Goal: Task Accomplishment & Management: Complete application form

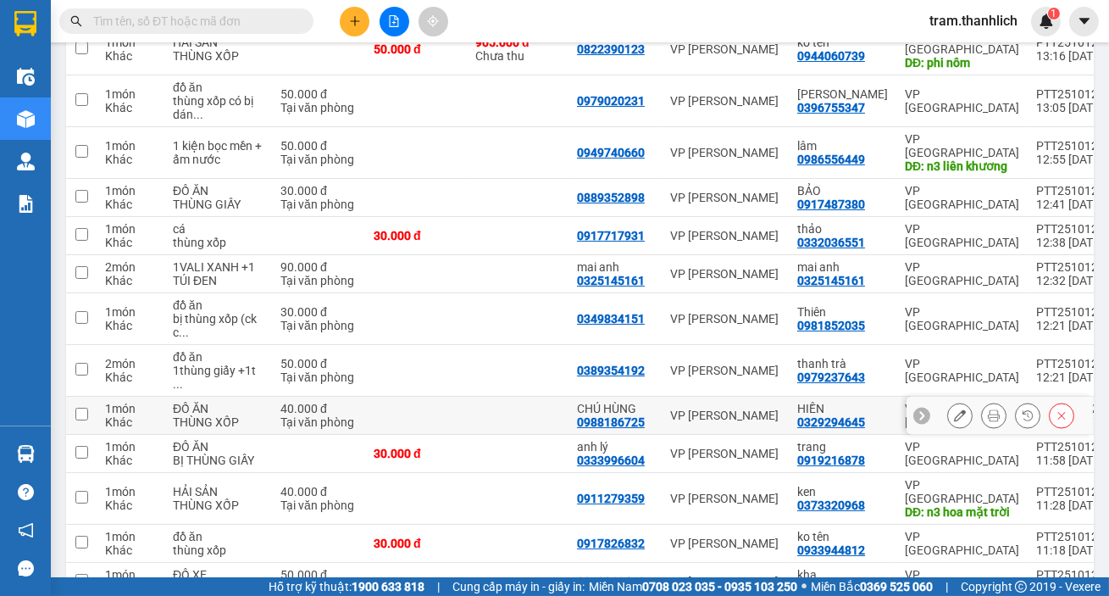
scroll to position [759, 0]
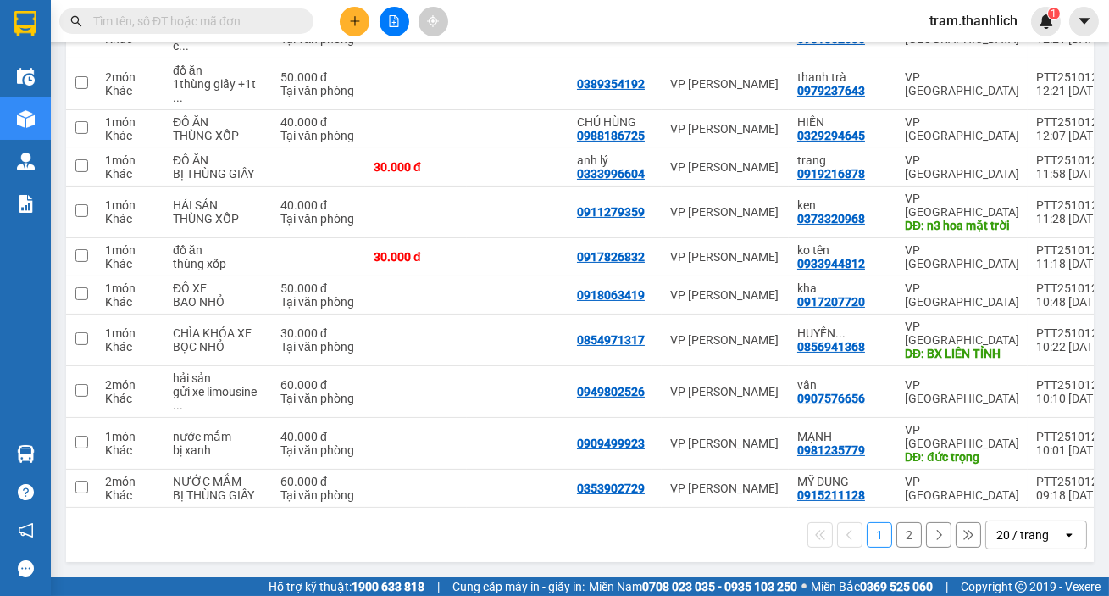
click at [1017, 534] on div "20 / trang" at bounding box center [1023, 534] width 53 height 17
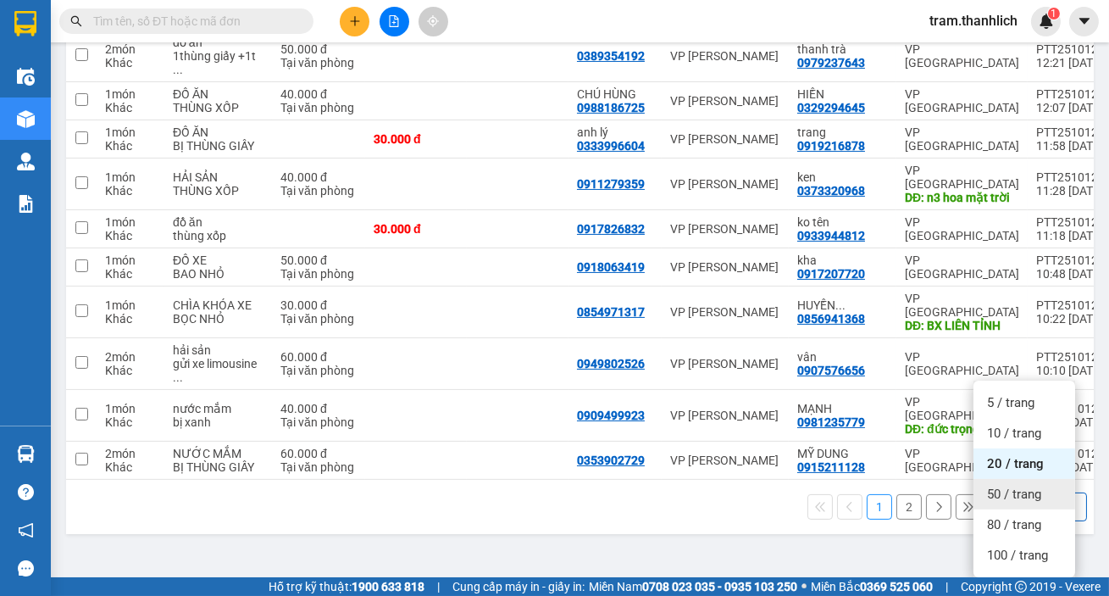
click at [1024, 486] on span "50 / trang" at bounding box center [1014, 494] width 54 height 17
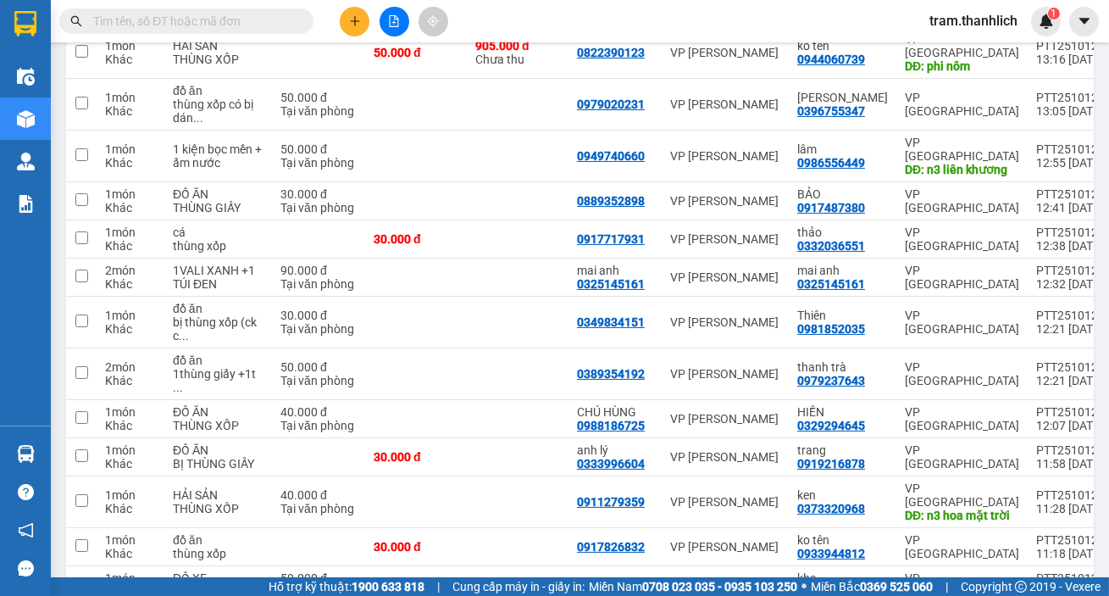
scroll to position [770, 0]
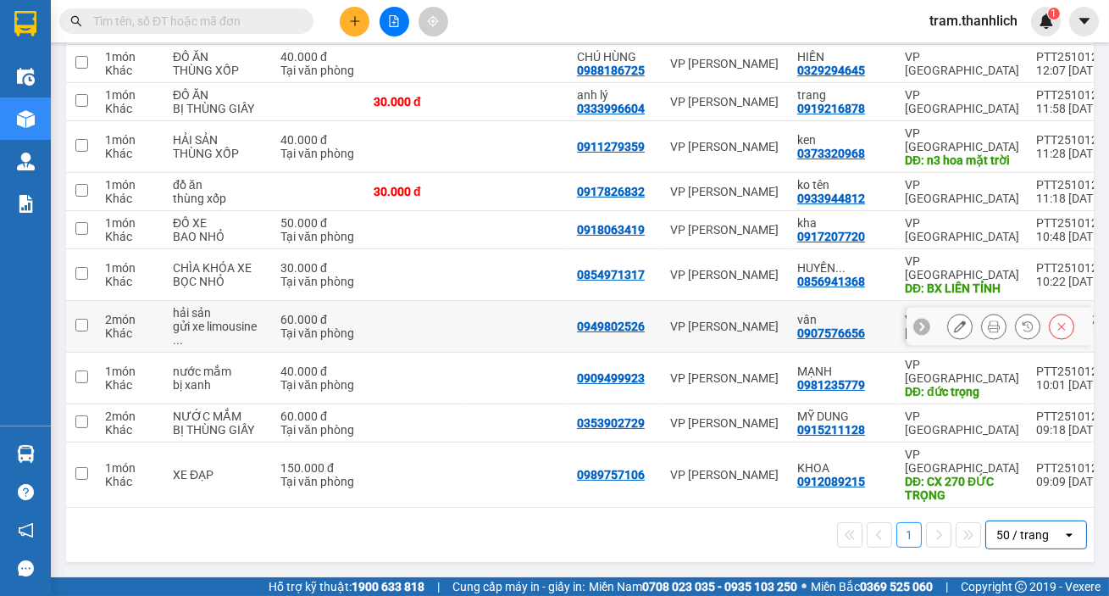
click at [80, 331] on input "checkbox" at bounding box center [81, 325] width 13 height 13
checkbox input "true"
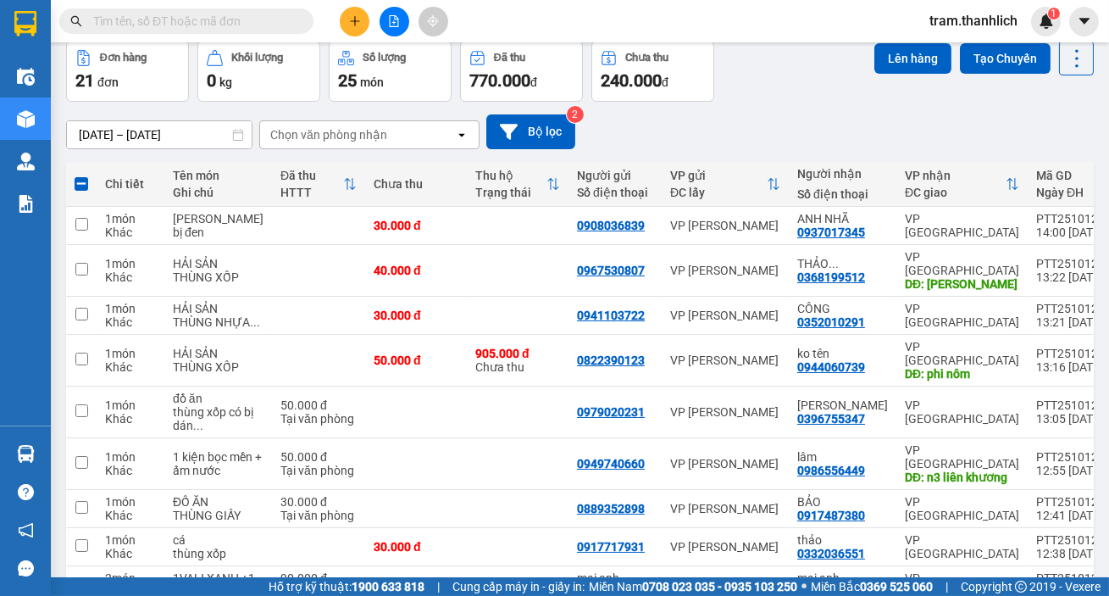
scroll to position [0, 0]
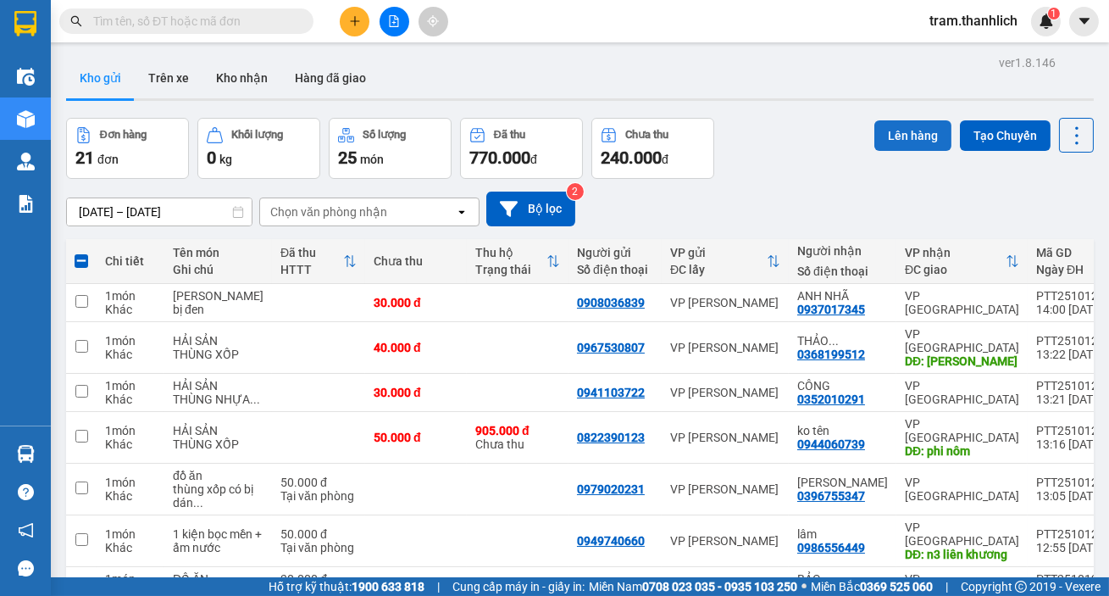
click at [909, 144] on button "Lên hàng" at bounding box center [913, 135] width 77 height 31
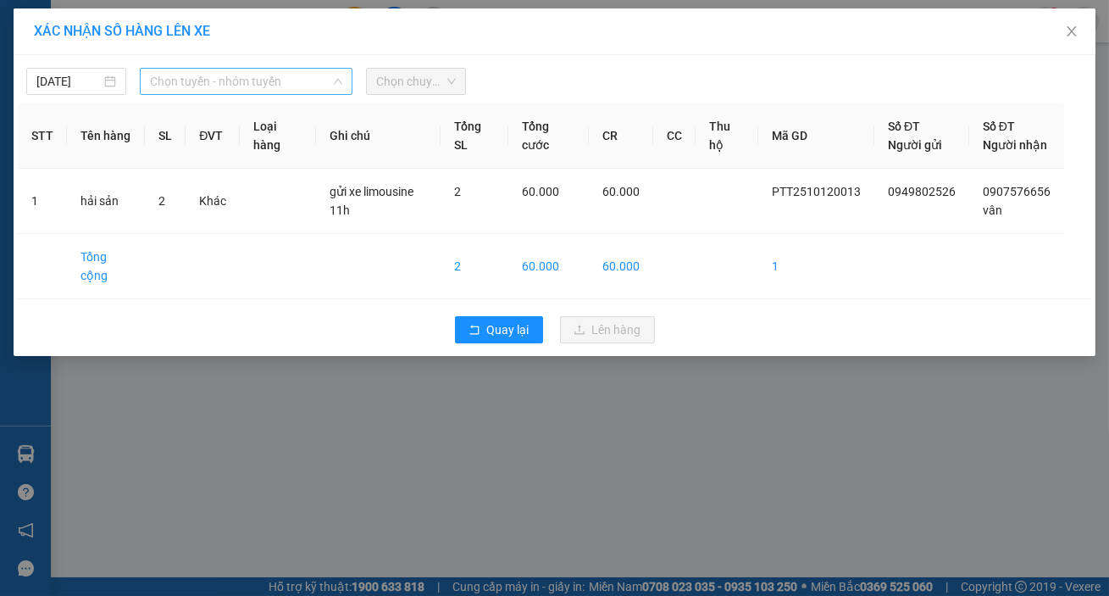
click at [283, 83] on span "Chọn tuyến - nhóm tuyến" at bounding box center [246, 81] width 192 height 25
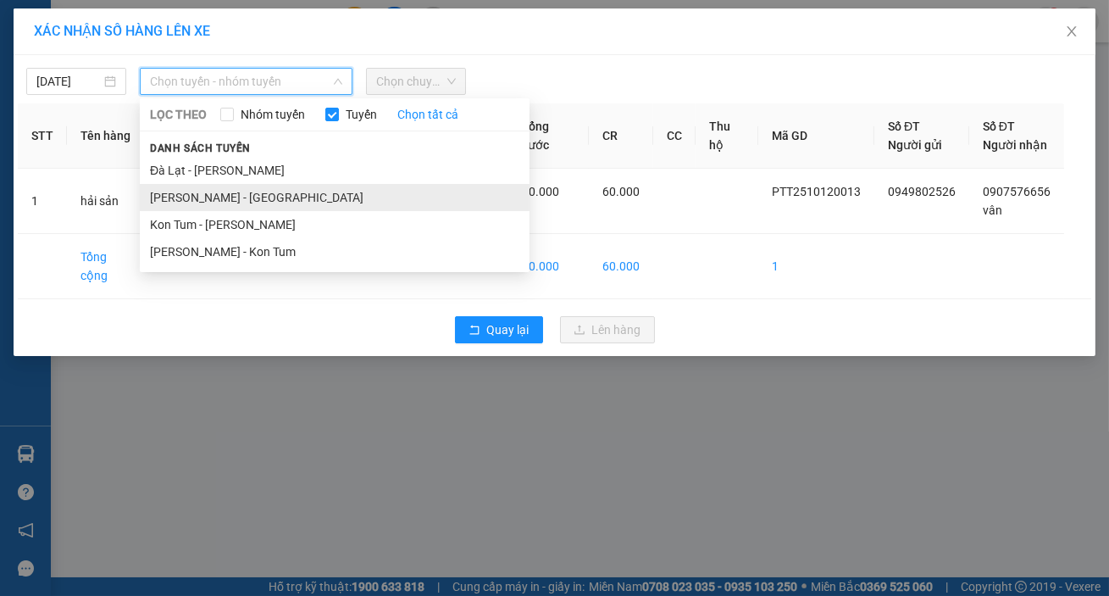
click at [215, 193] on li "[PERSON_NAME] - [GEOGRAPHIC_DATA]" at bounding box center [335, 197] width 390 height 27
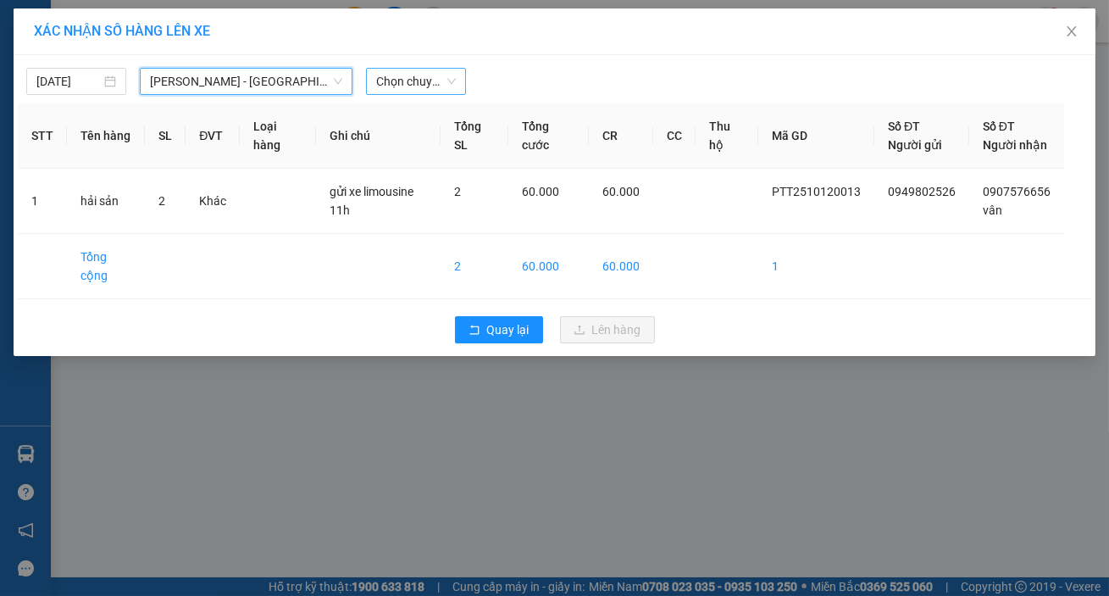
click at [409, 80] on span "Chọn chuyến" at bounding box center [416, 81] width 80 height 25
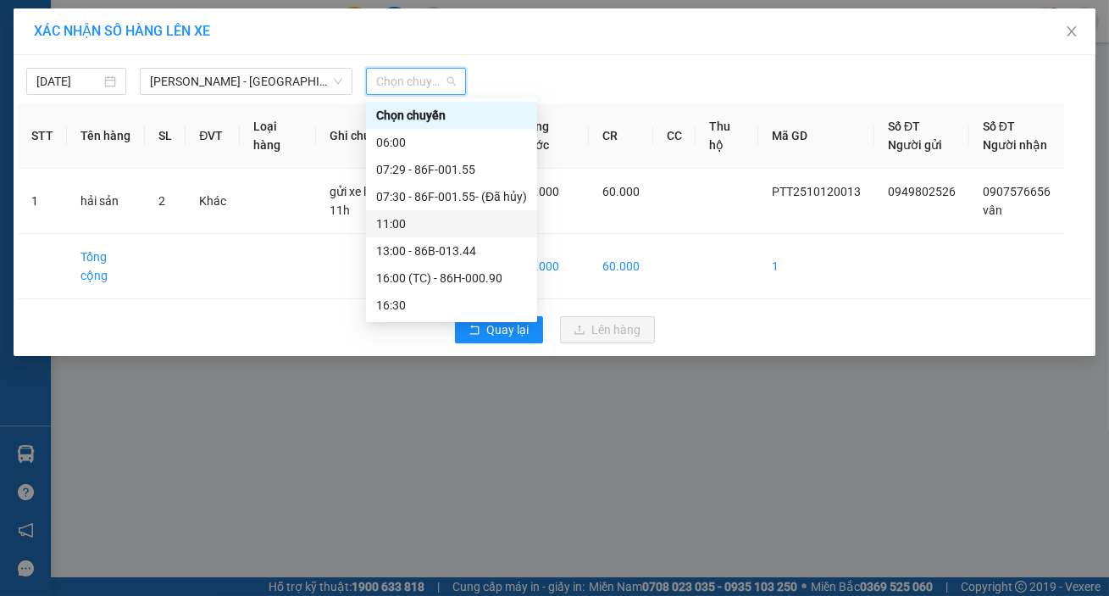
click at [464, 228] on div "11:00" at bounding box center [451, 223] width 151 height 19
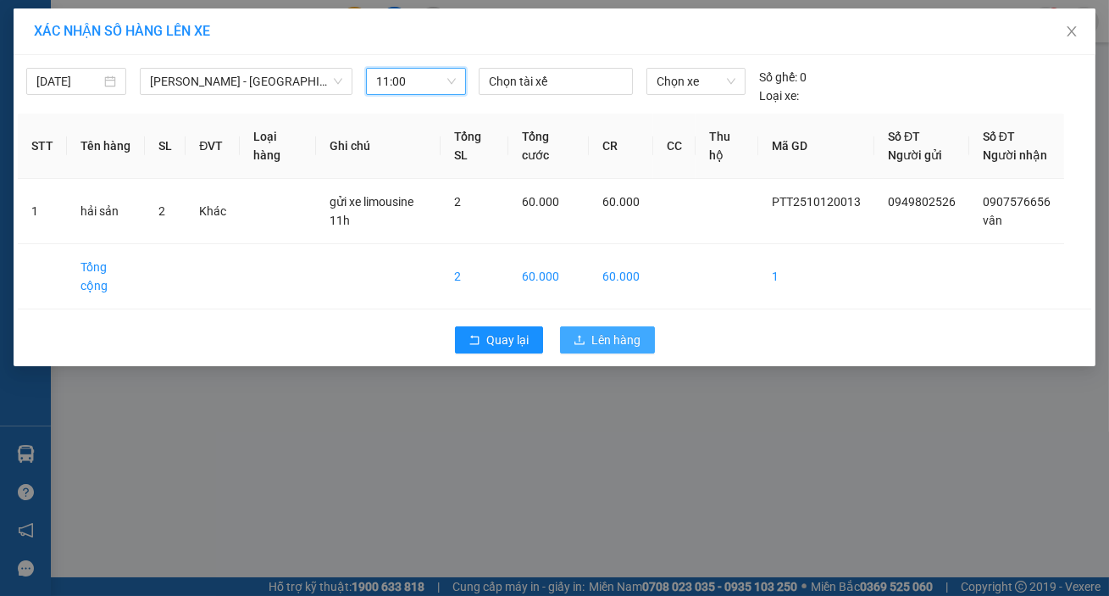
click at [626, 348] on button "Lên hàng" at bounding box center [607, 339] width 95 height 27
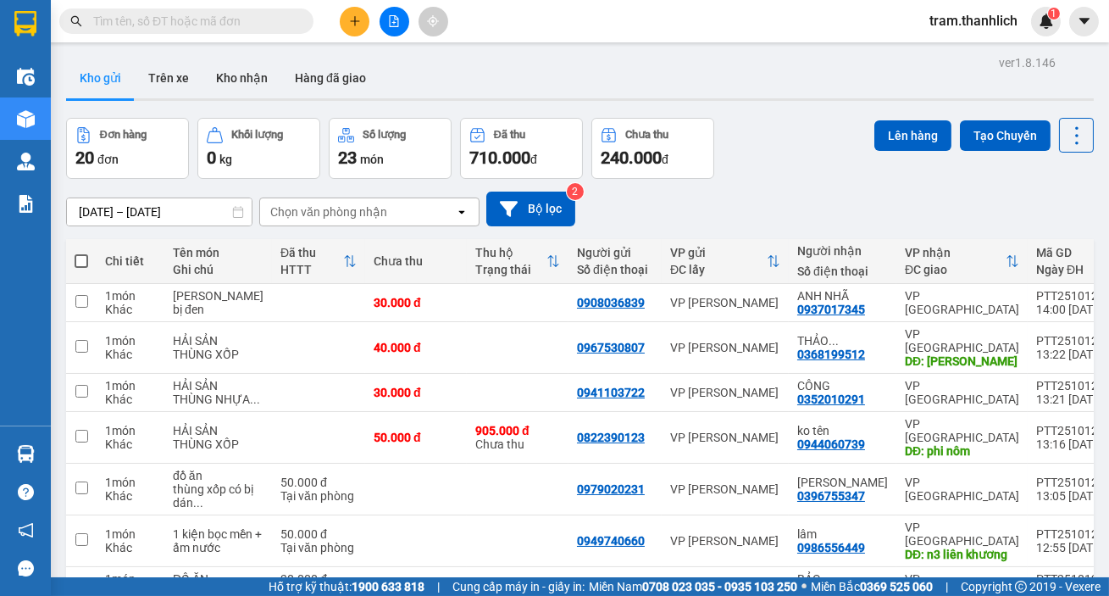
click at [86, 259] on span at bounding box center [82, 261] width 14 height 14
click at [81, 253] on input "checkbox" at bounding box center [81, 253] width 0 height 0
checkbox input "true"
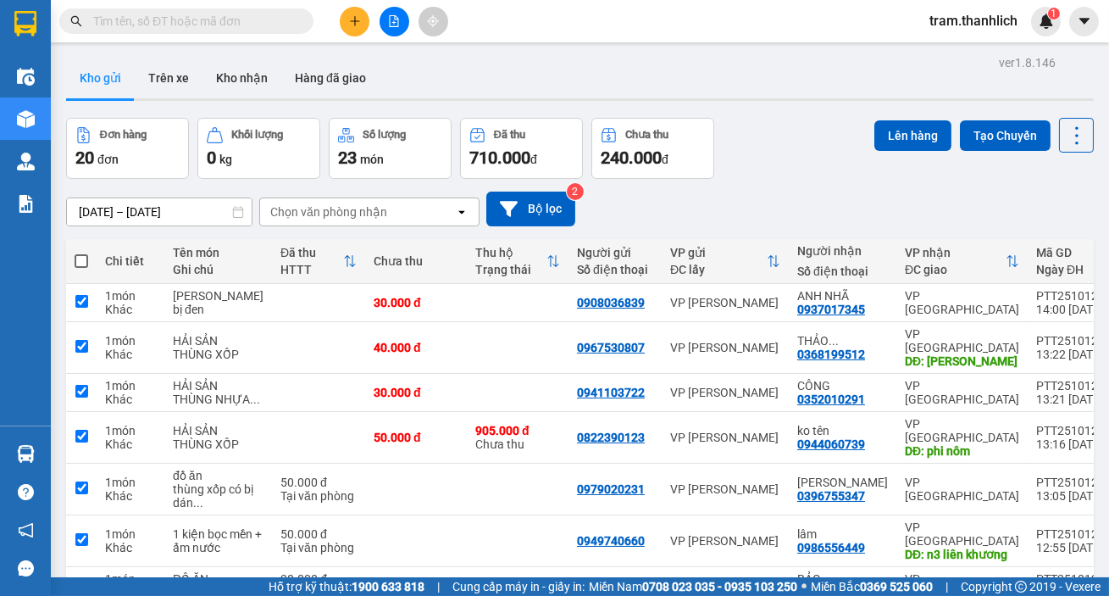
checkbox input "true"
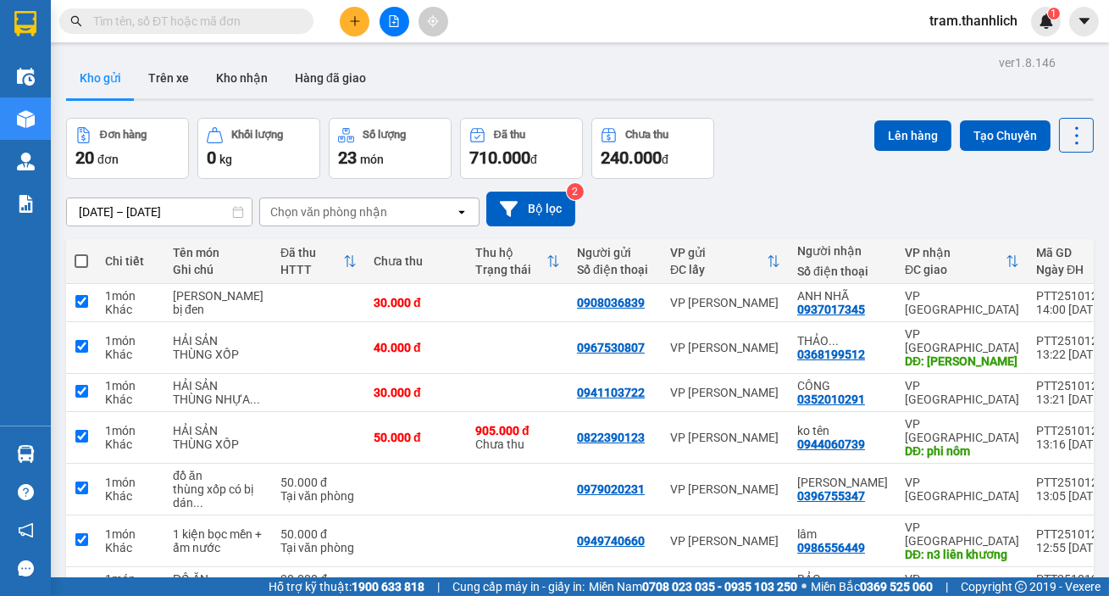
checkbox input "true"
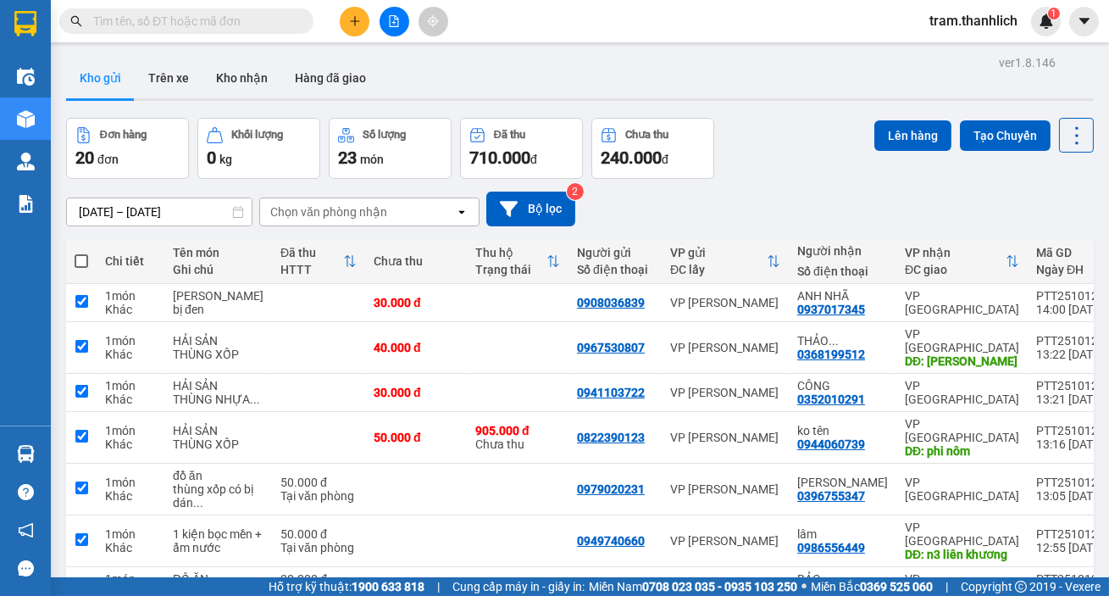
checkbox input "true"
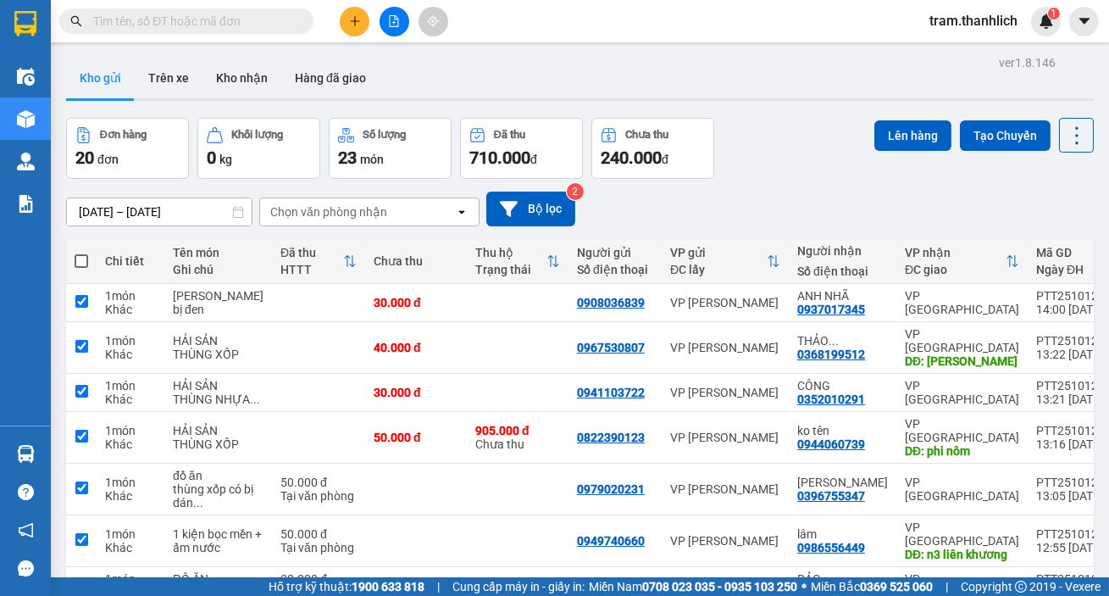
checkbox input "true"
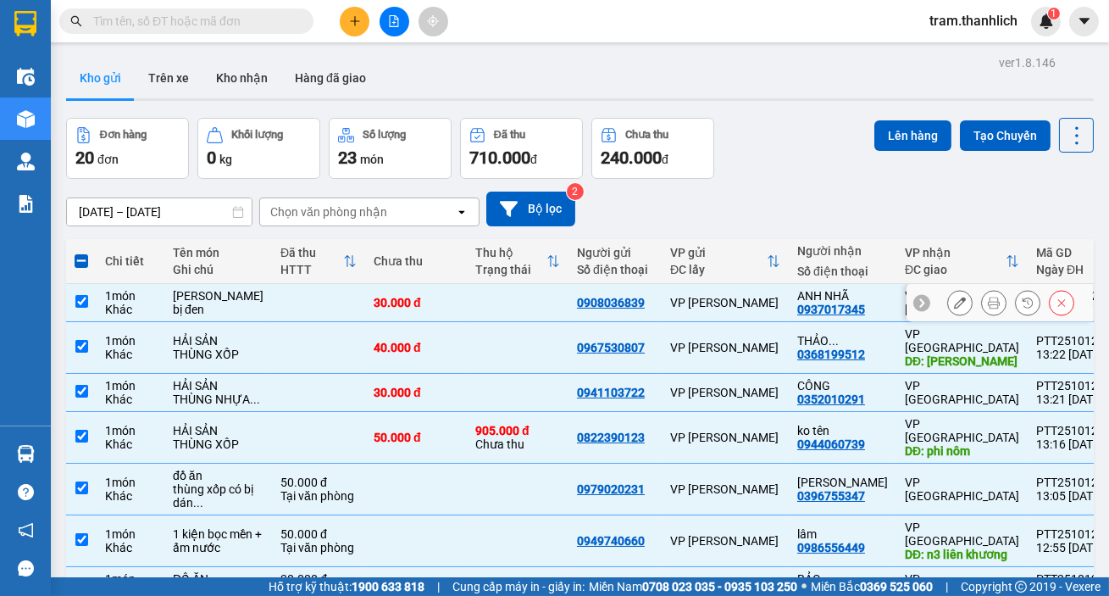
click at [467, 304] on td at bounding box center [518, 303] width 102 height 38
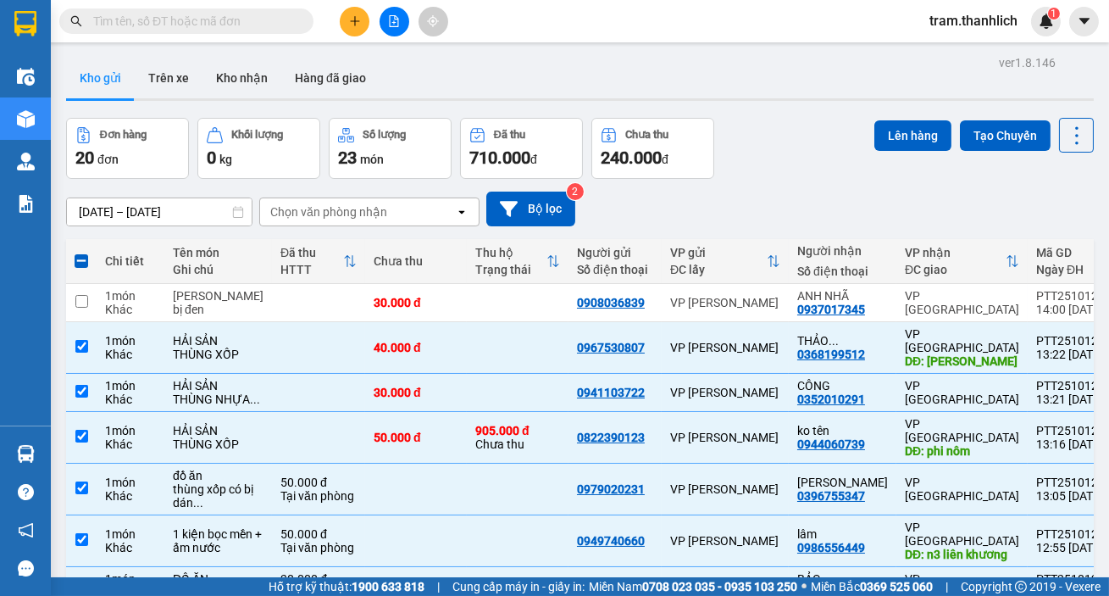
click at [89, 257] on th at bounding box center [81, 261] width 31 height 45
click at [84, 262] on span at bounding box center [82, 261] width 14 height 14
click at [81, 253] on input "checkbox" at bounding box center [81, 253] width 0 height 0
checkbox input "true"
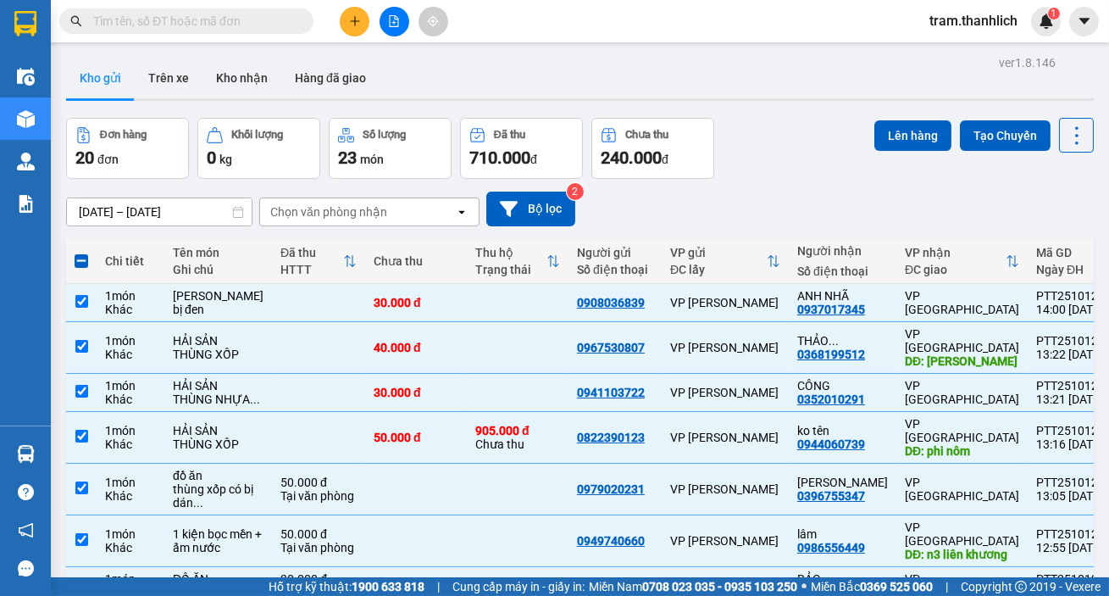
click at [87, 256] on label at bounding box center [82, 261] width 14 height 17
click at [81, 253] on input "checkbox" at bounding box center [81, 253] width 0 height 0
click at [80, 258] on span at bounding box center [82, 261] width 14 height 14
click at [81, 253] on input "checkbox" at bounding box center [81, 253] width 0 height 0
click at [398, 21] on icon "file-add" at bounding box center [394, 21] width 12 height 12
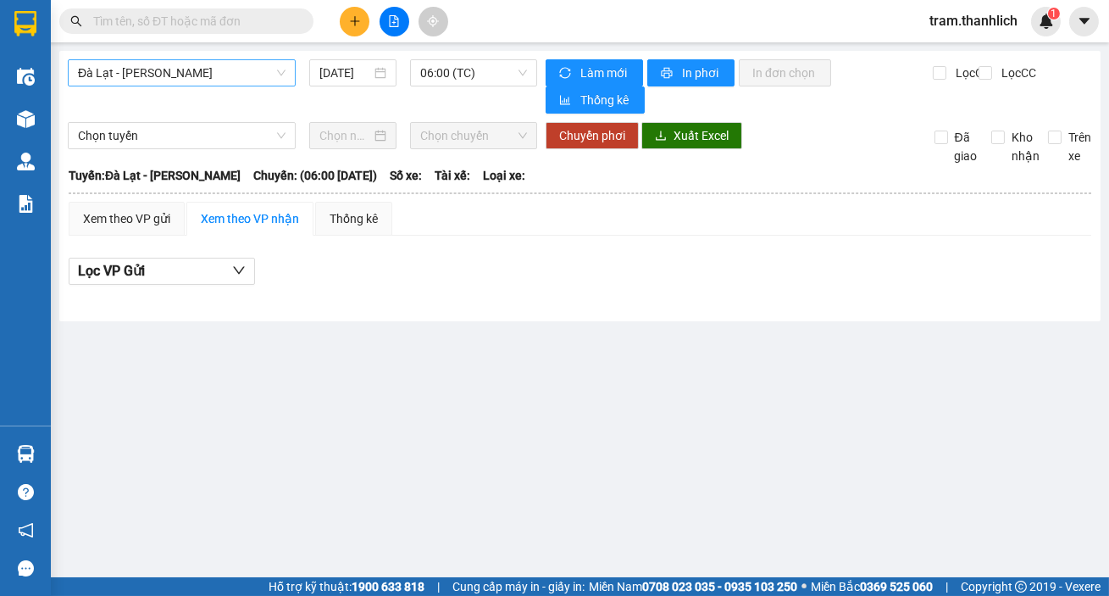
click at [260, 78] on span "Đà Lạt - [PERSON_NAME]" at bounding box center [182, 72] width 208 height 25
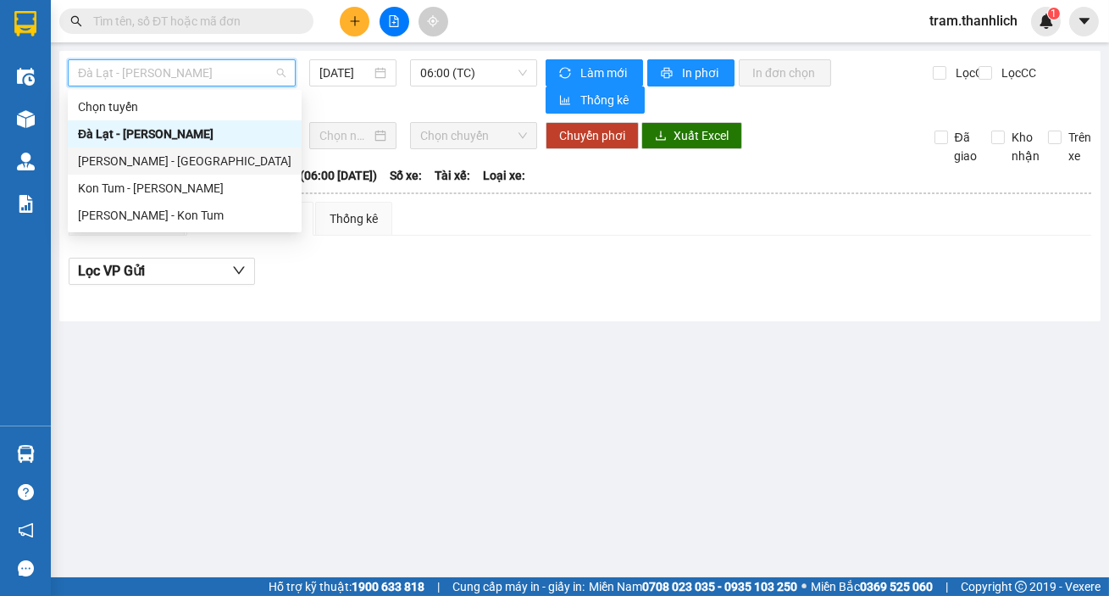
click at [191, 153] on div "[PERSON_NAME] - [GEOGRAPHIC_DATA]" at bounding box center [185, 161] width 214 height 19
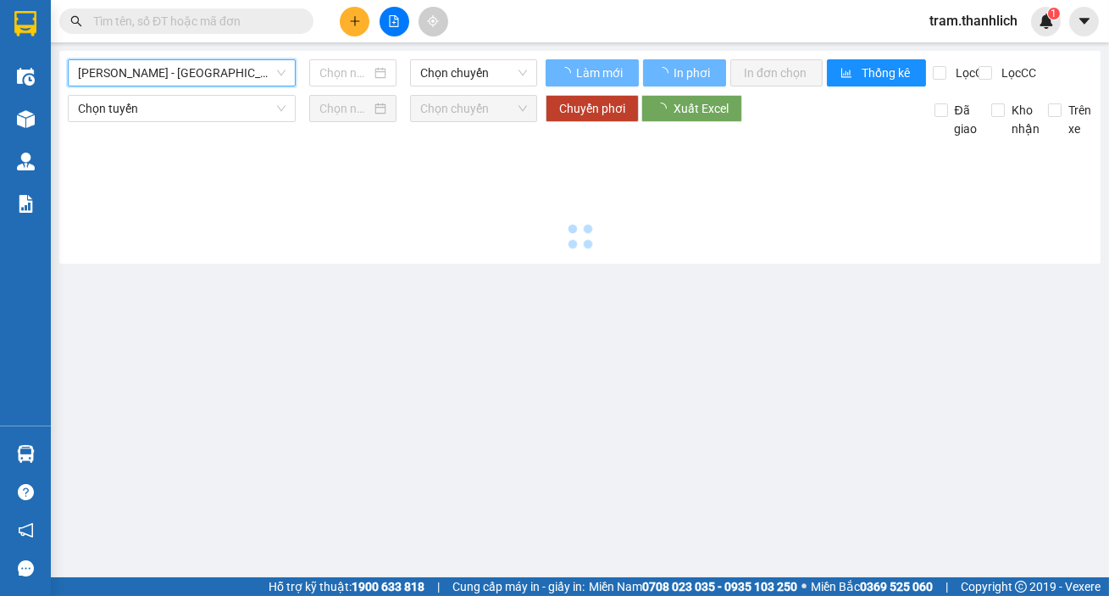
type input "[DATE]"
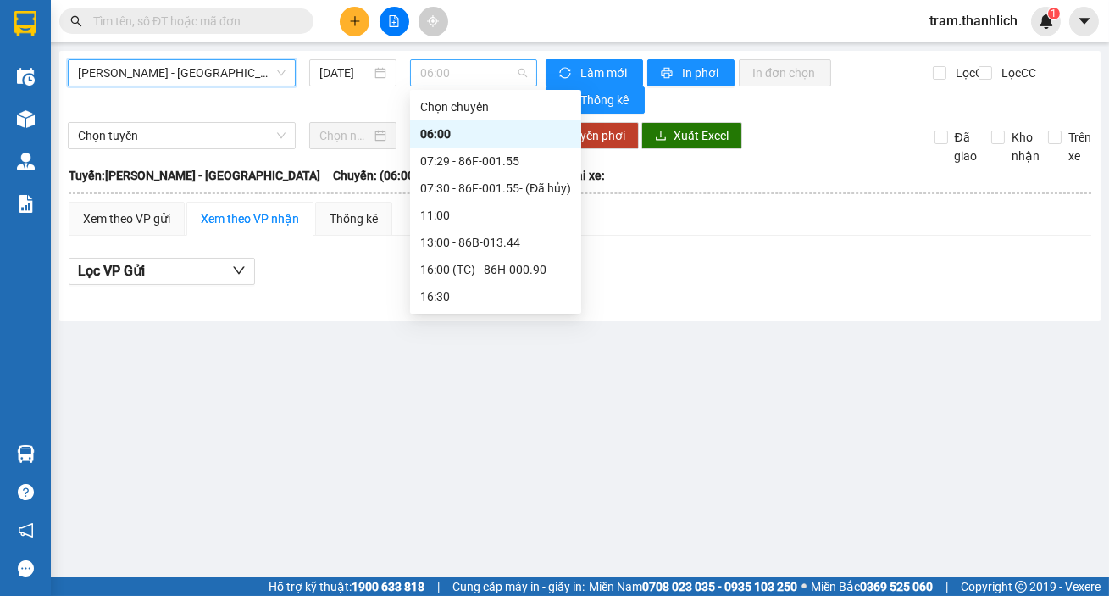
click at [473, 68] on span "06:00" at bounding box center [473, 72] width 107 height 25
click at [454, 217] on div "11:00" at bounding box center [495, 215] width 151 height 19
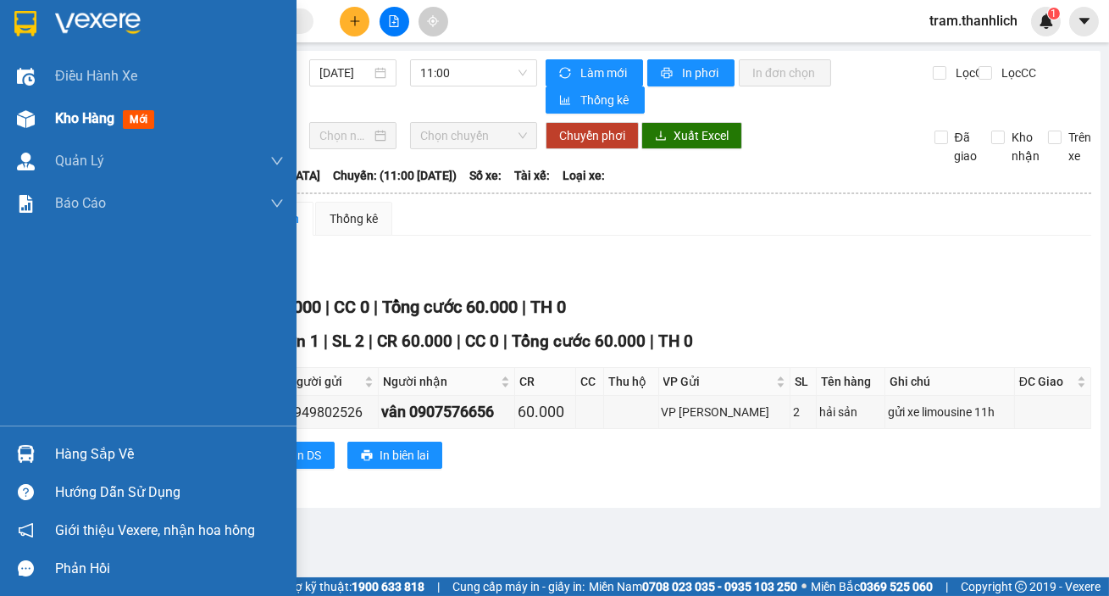
click at [73, 134] on div "Kho hàng mới" at bounding box center [169, 118] width 229 height 42
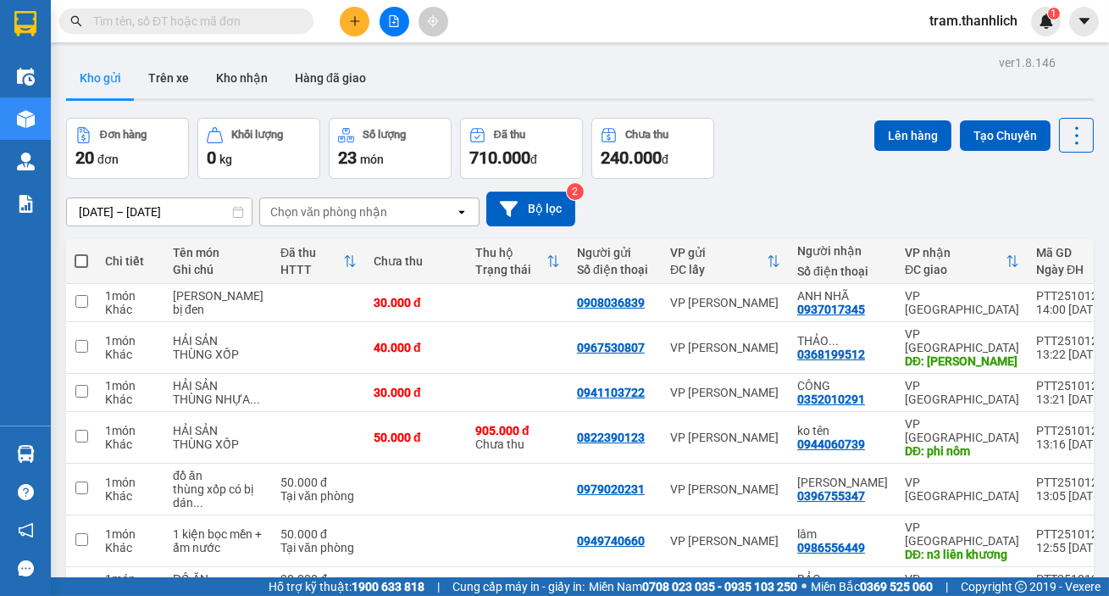
click at [84, 260] on span at bounding box center [82, 261] width 14 height 14
click at [81, 253] on input "checkbox" at bounding box center [81, 253] width 0 height 0
checkbox input "true"
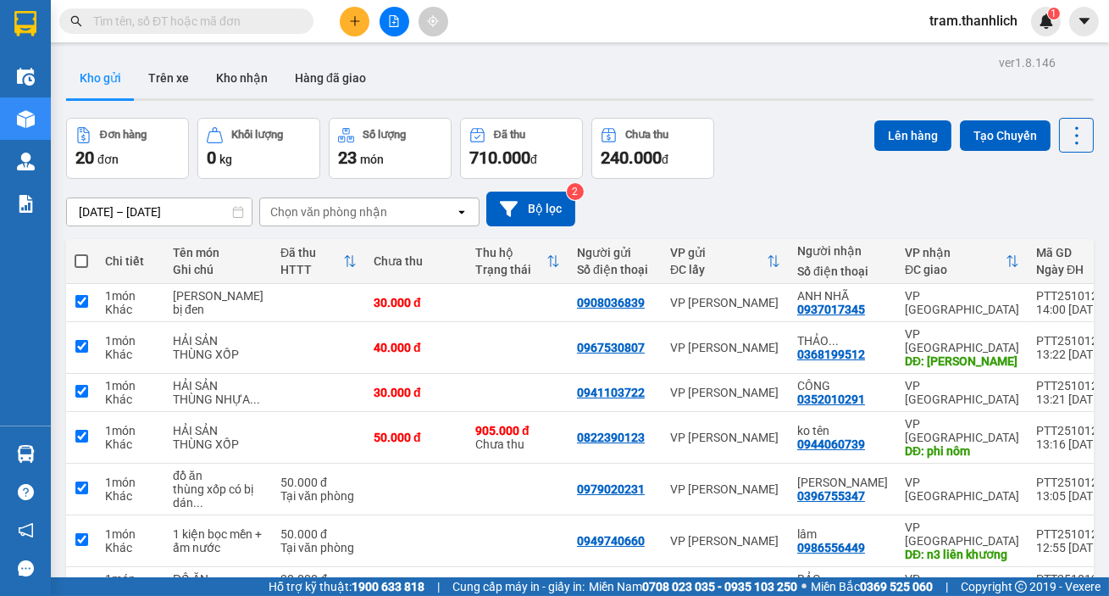
checkbox input "true"
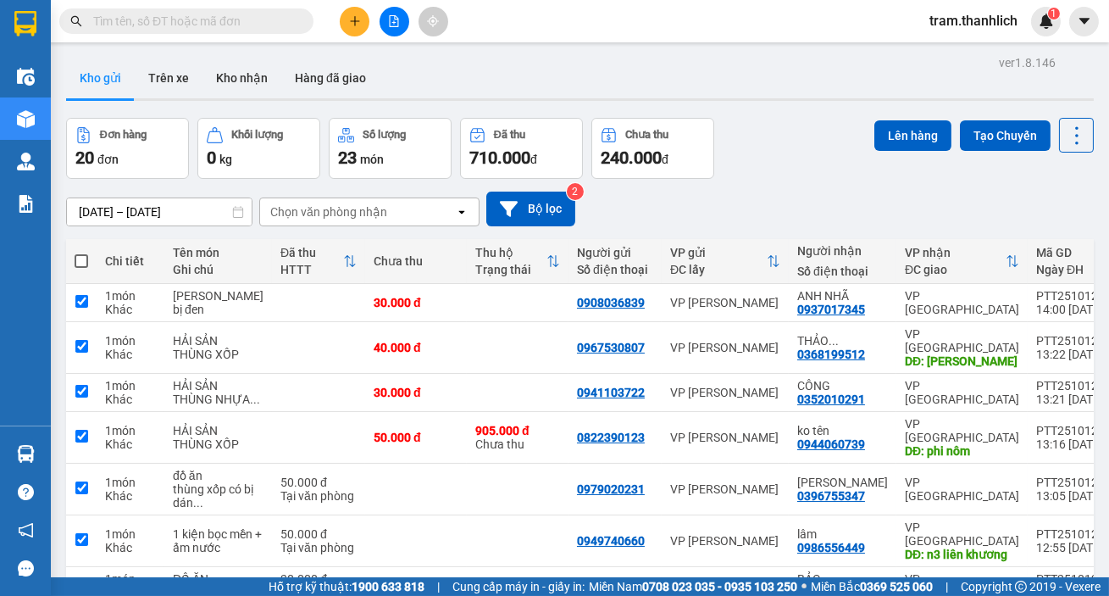
checkbox input "true"
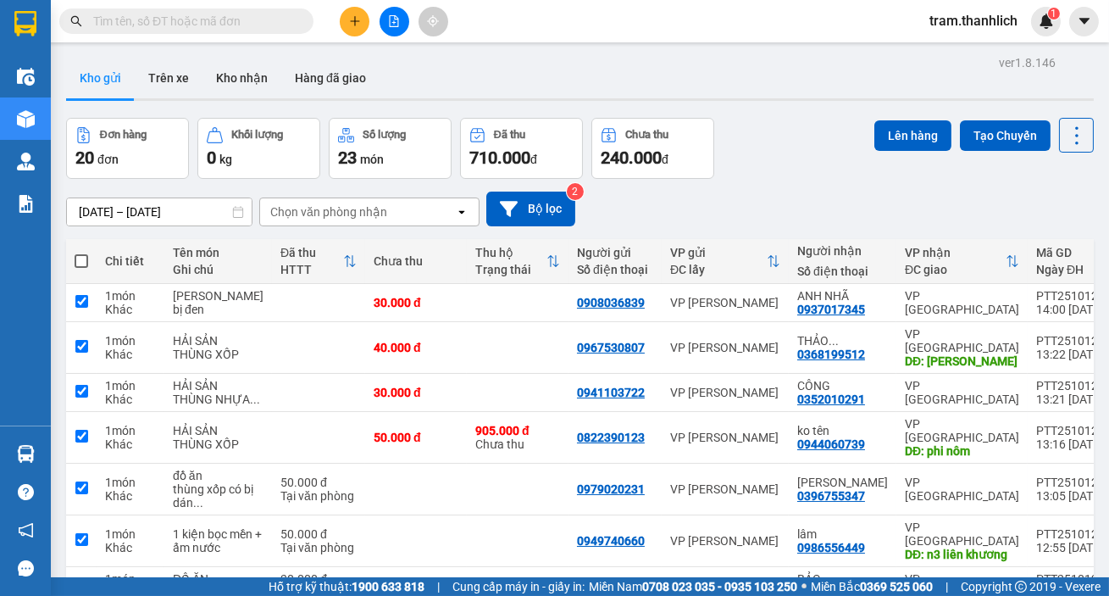
checkbox input "true"
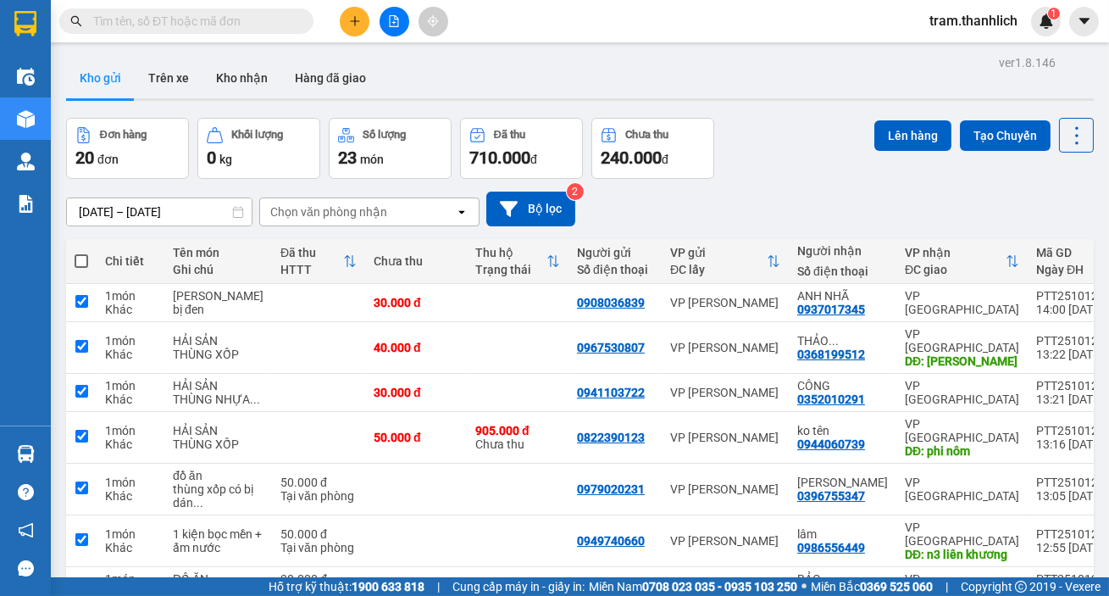
checkbox input "true"
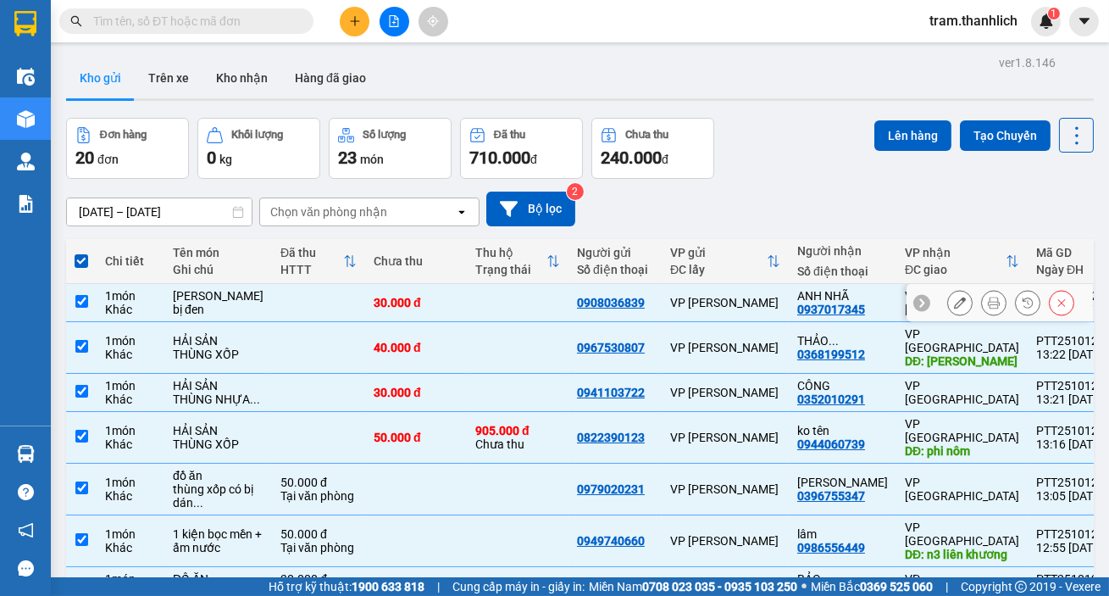
click at [297, 300] on td at bounding box center [318, 303] width 93 height 38
checkbox input "false"
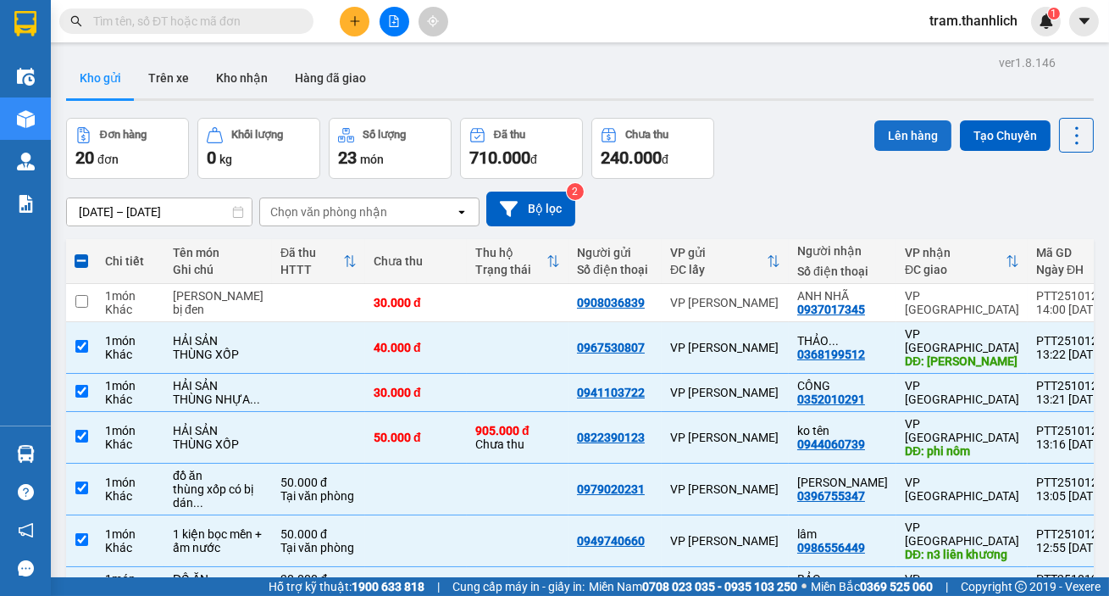
click at [889, 141] on button "Lên hàng" at bounding box center [913, 135] width 77 height 31
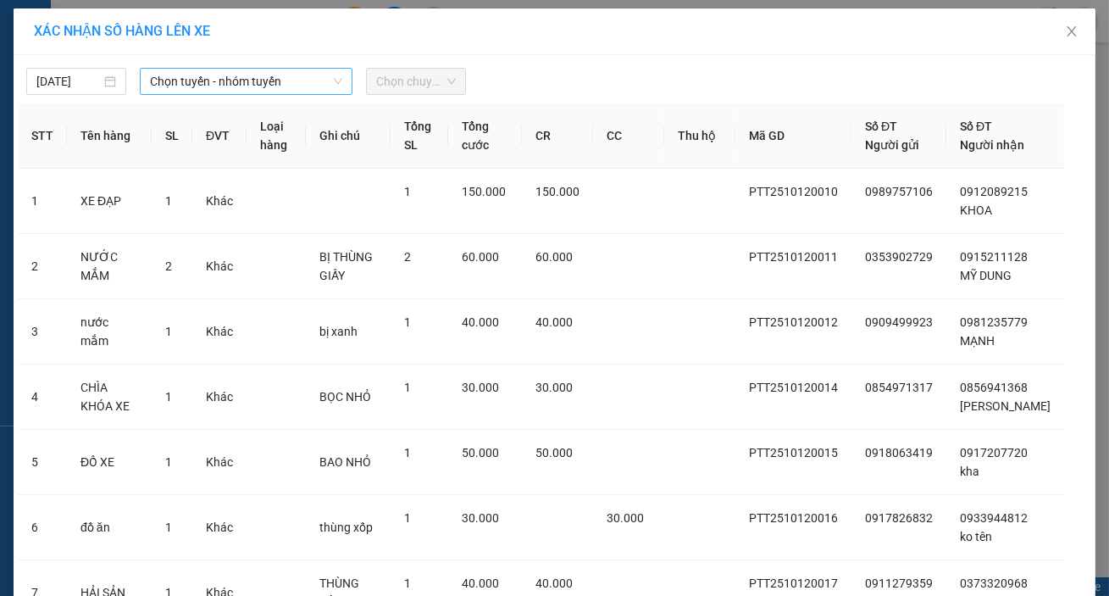
click at [209, 80] on span "Chọn tuyến - nhóm tuyến" at bounding box center [246, 81] width 192 height 25
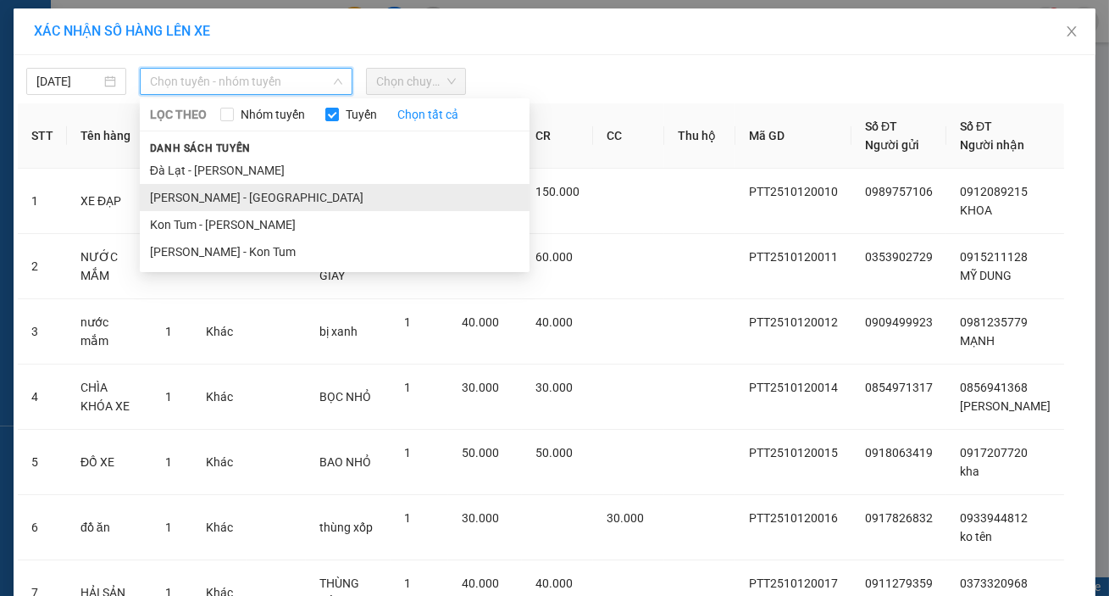
click at [205, 197] on li "[PERSON_NAME] - [GEOGRAPHIC_DATA]" at bounding box center [335, 197] width 390 height 27
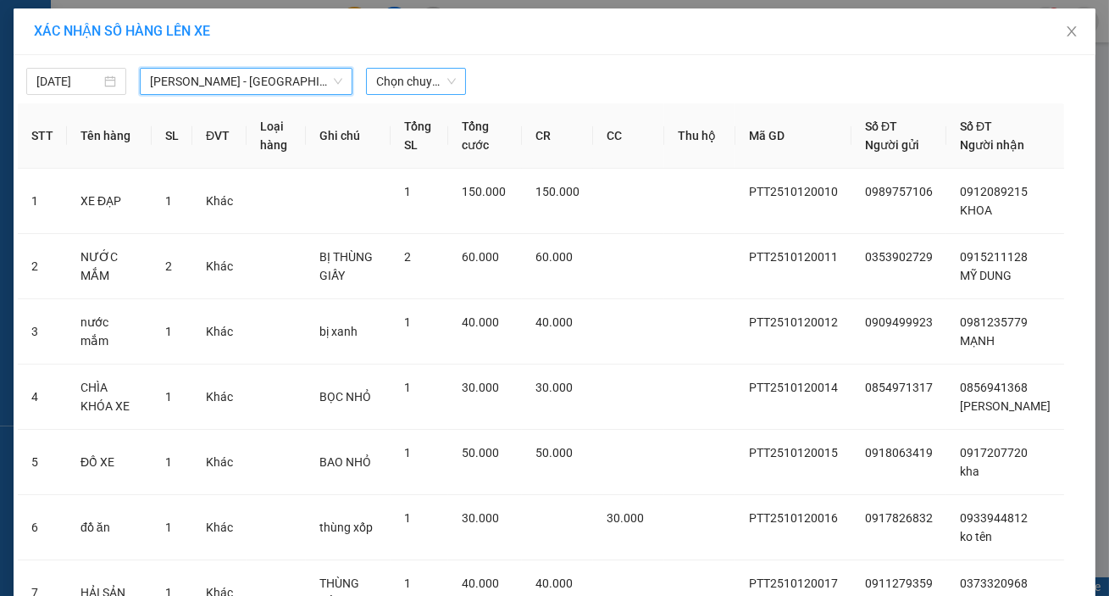
click at [413, 93] on span "Chọn chuyến" at bounding box center [416, 81] width 80 height 25
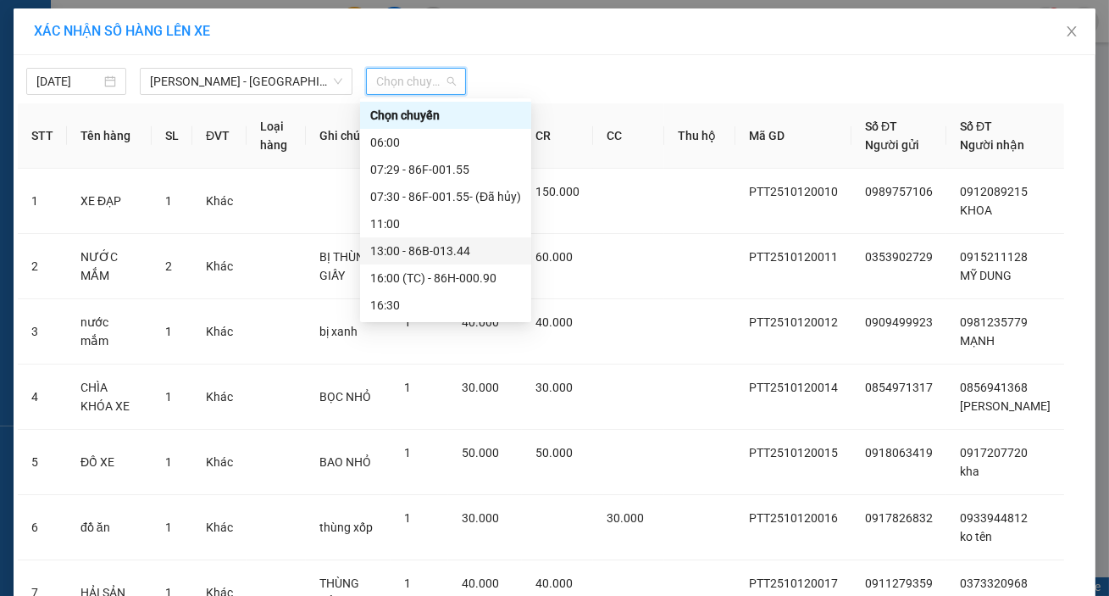
click at [449, 254] on div "13:00 - 86B-013.44" at bounding box center [445, 251] width 151 height 19
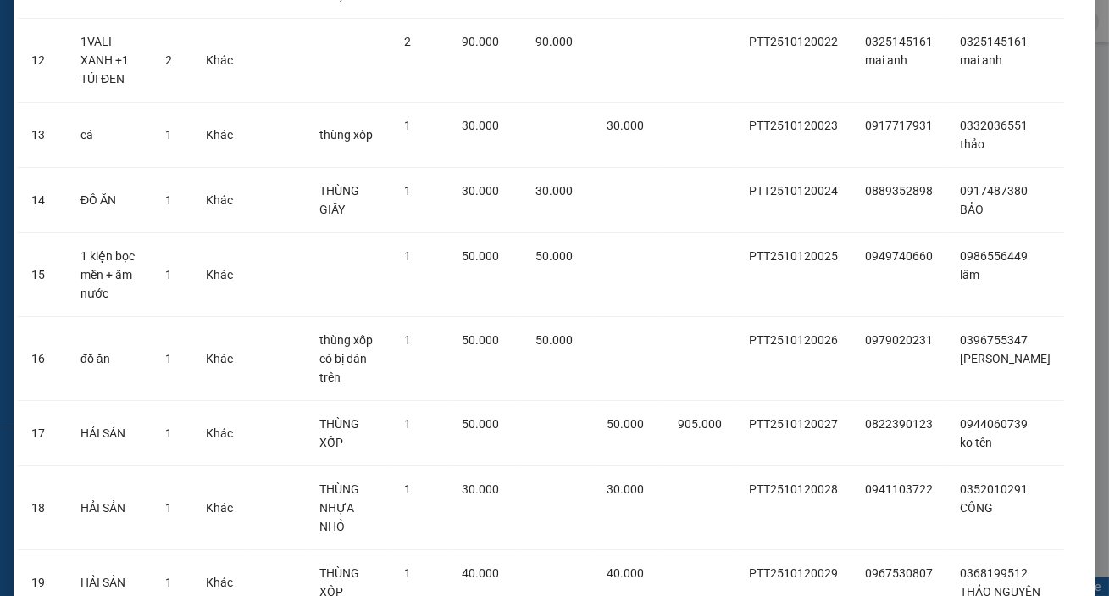
scroll to position [1000, 0]
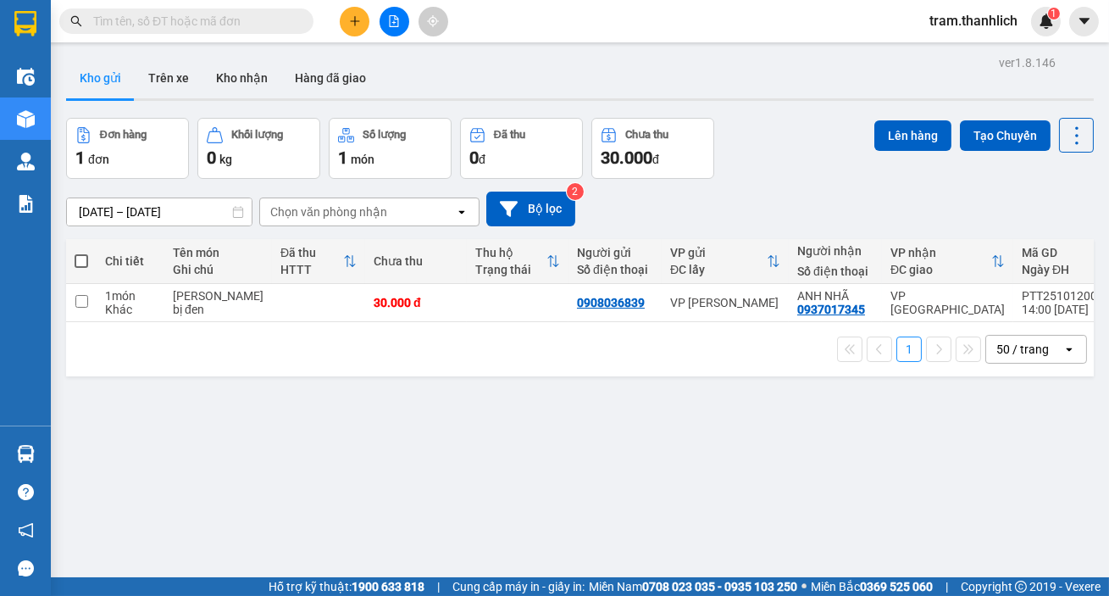
click at [349, 24] on icon "plus" at bounding box center [355, 21] width 12 height 12
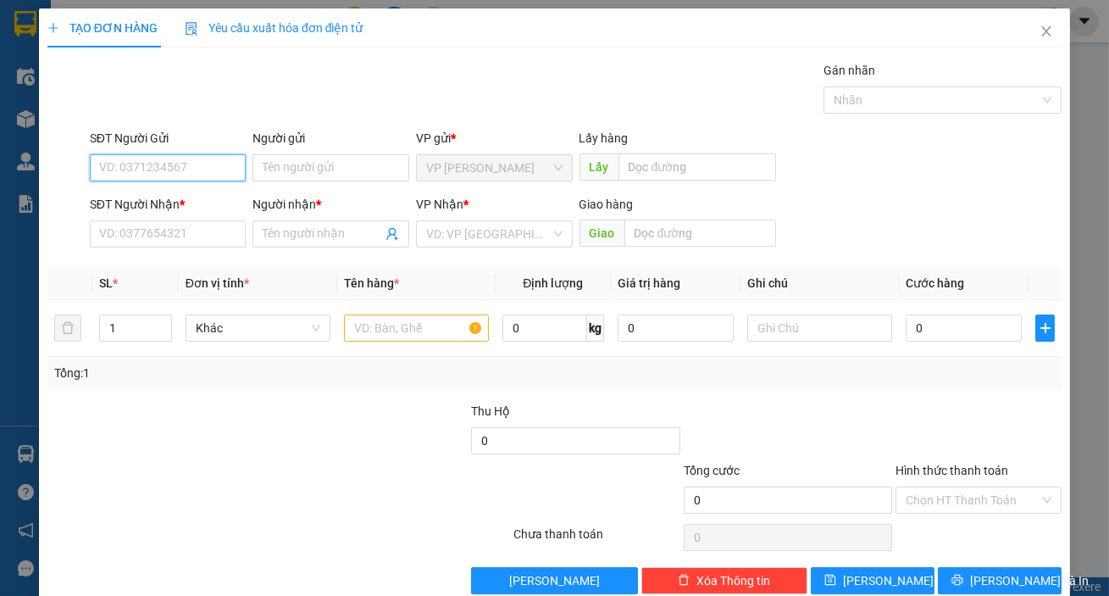
click at [197, 165] on input "SĐT Người Gửi" at bounding box center [168, 167] width 157 height 27
type input "0818280401"
click at [164, 228] on input "SĐT Người Nhận *" at bounding box center [168, 233] width 157 height 27
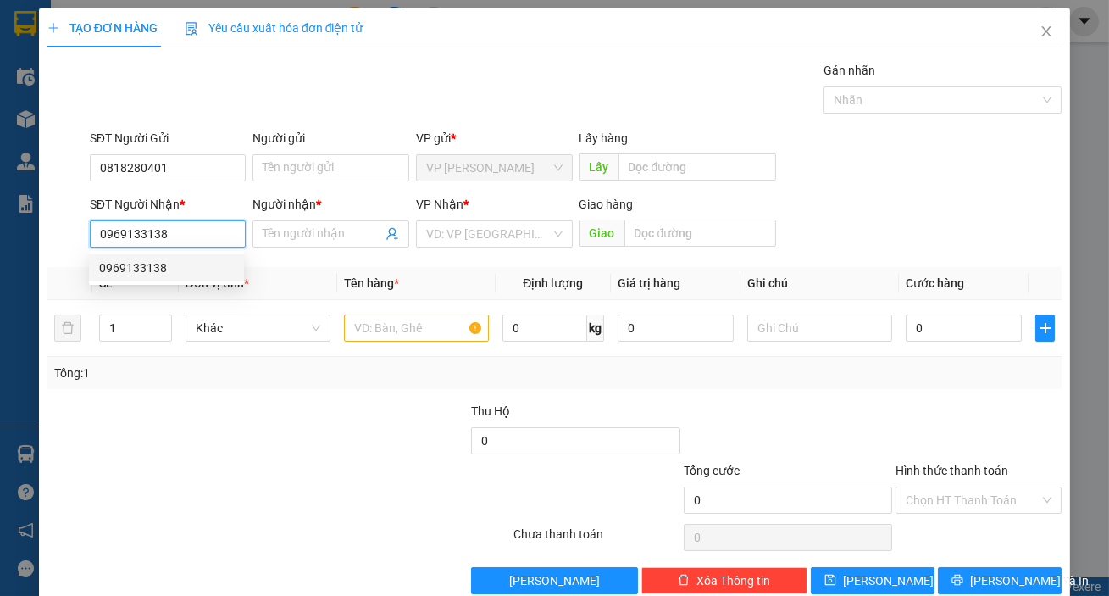
click at [177, 275] on div "0969133138" at bounding box center [166, 267] width 135 height 19
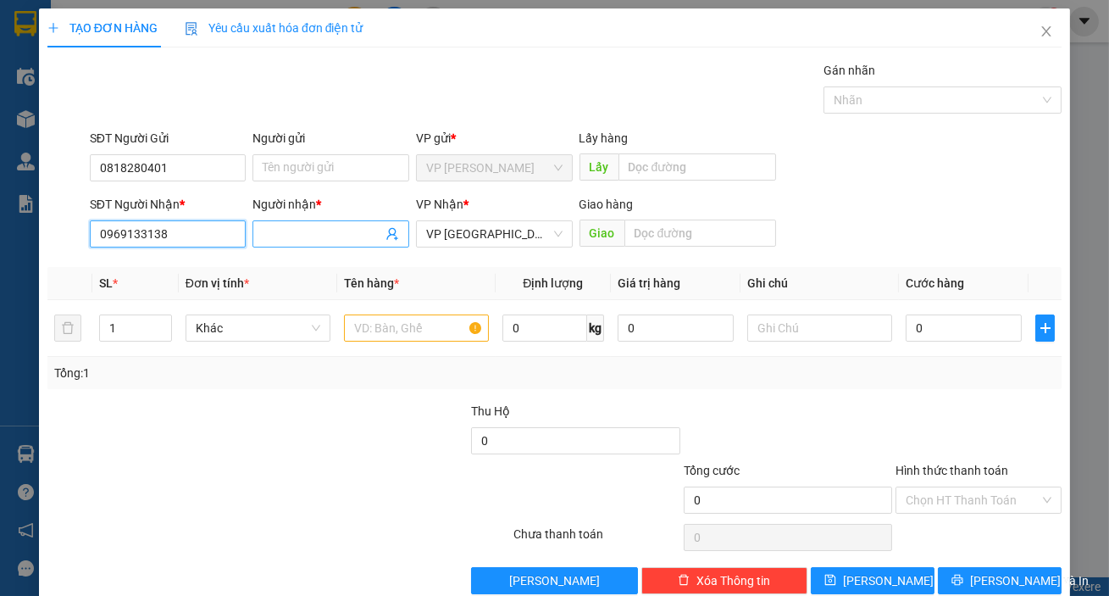
type input "0969133138"
click at [308, 238] on input "Người nhận *" at bounding box center [322, 234] width 119 height 19
type input "h"
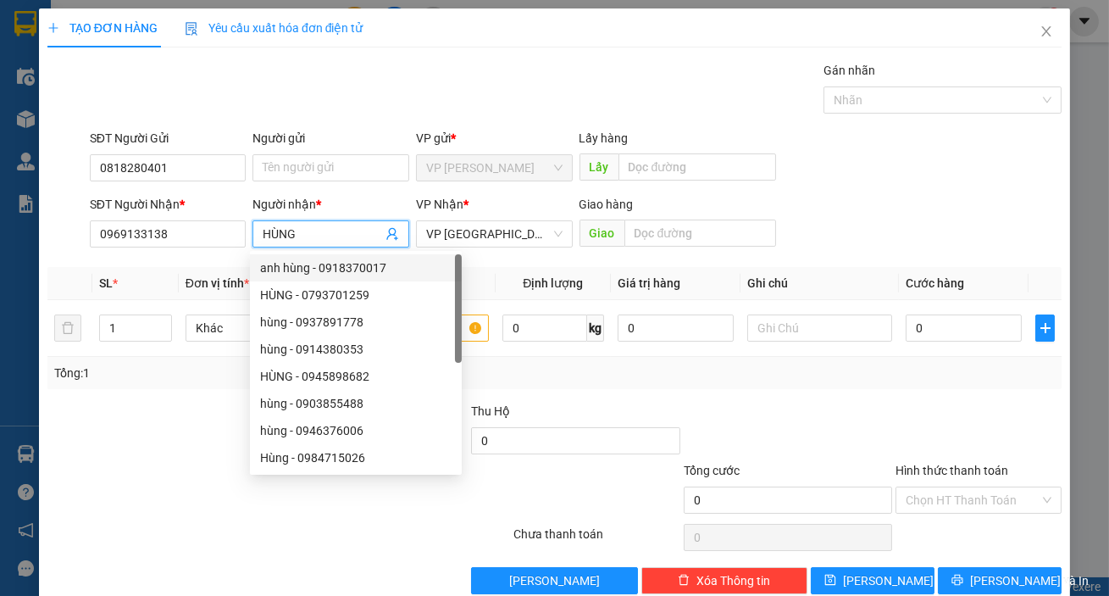
type input "HÙNG"
click at [844, 219] on div "SĐT Người Nhận * 0969133138 Người nhận * HÙNG VP Nhận * VP Đà Lạt Giao hàng Giao" at bounding box center [575, 224] width 979 height 59
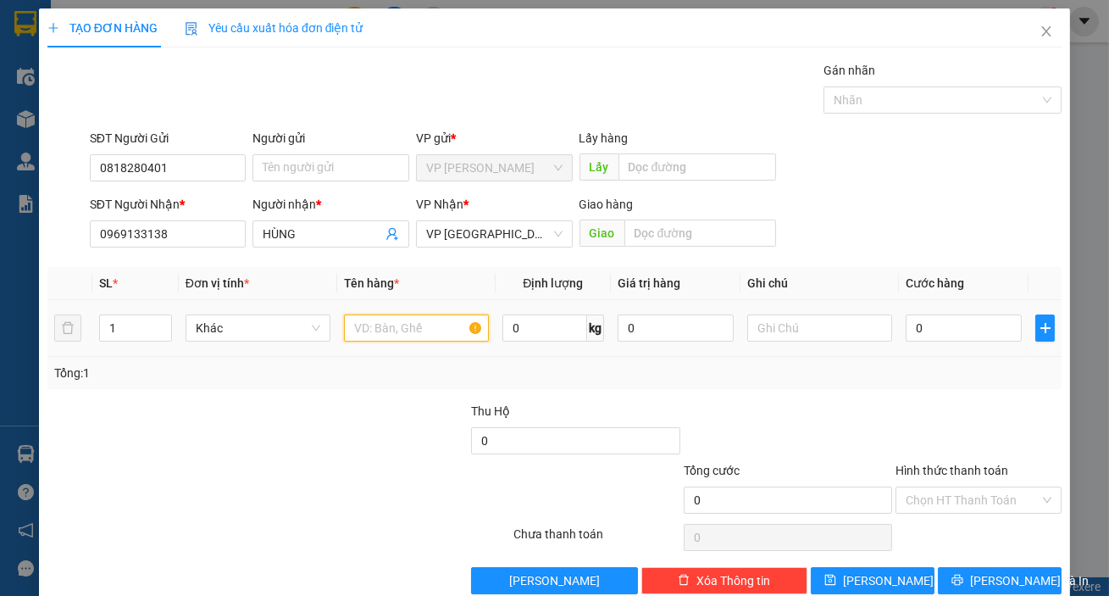
click at [410, 330] on input "text" at bounding box center [416, 327] width 145 height 27
type input "GIẤY TỜ"
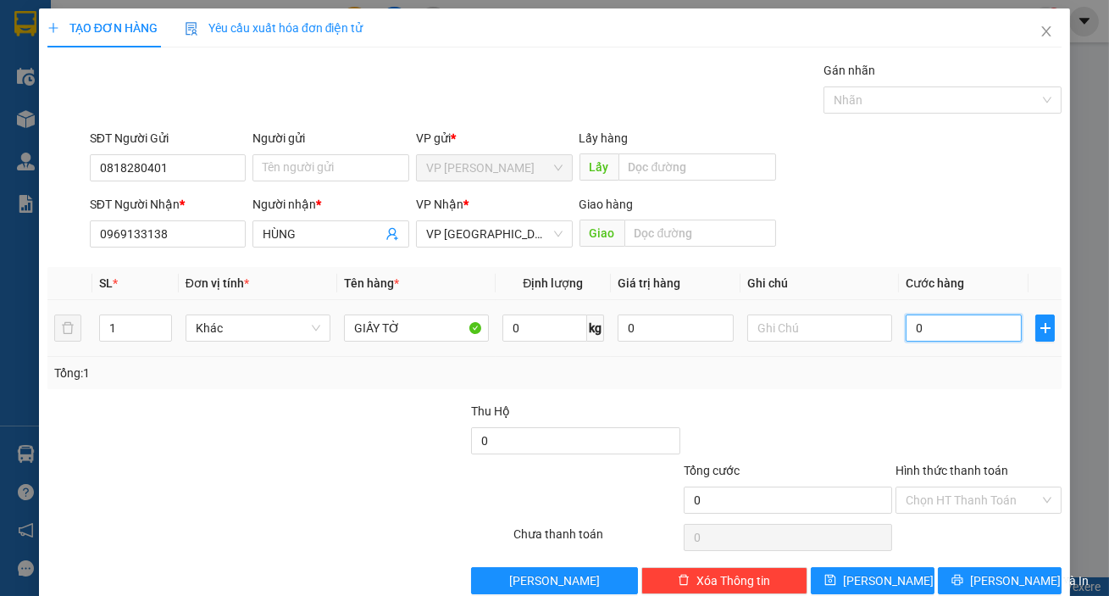
click at [931, 332] on input "0" at bounding box center [964, 327] width 116 height 27
type input "2"
type input "20"
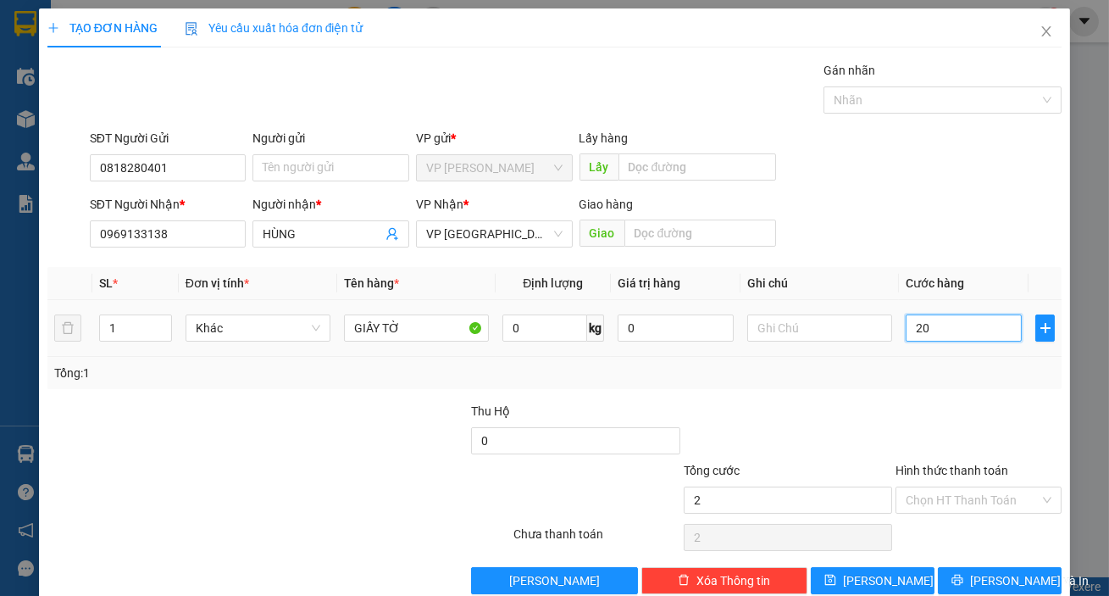
type input "20"
type input "200"
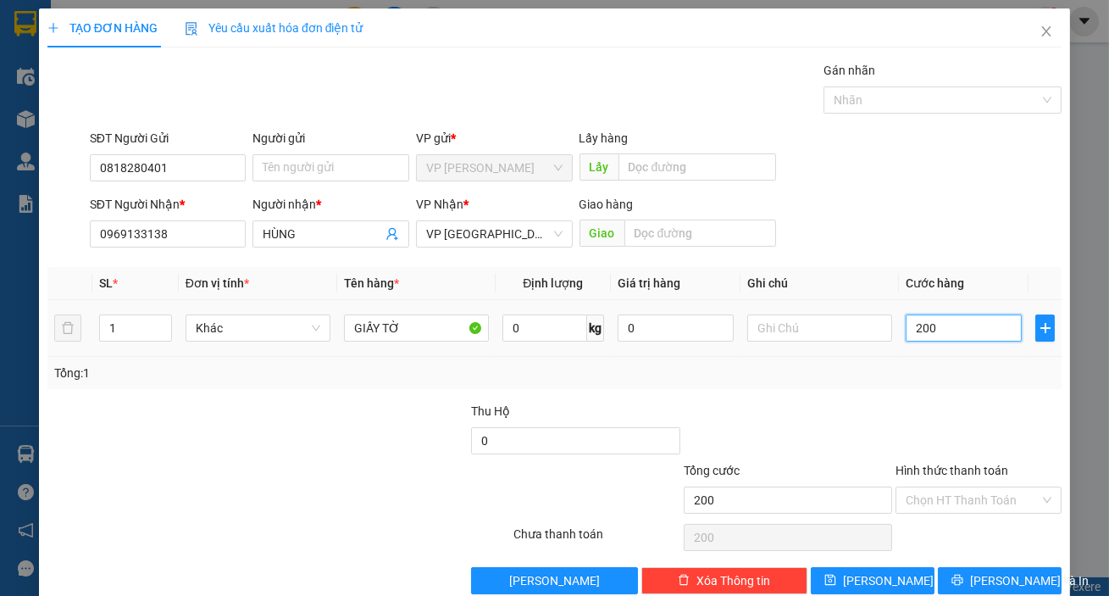
type input "2.000"
type input "20.000"
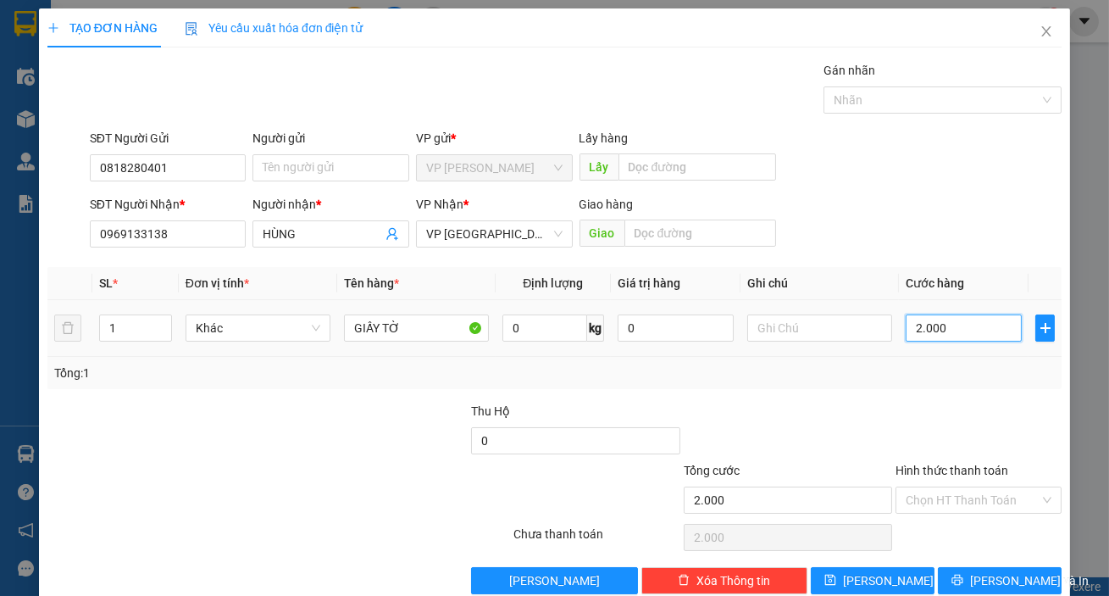
type input "20.000"
click at [766, 333] on input "text" at bounding box center [819, 327] width 145 height 27
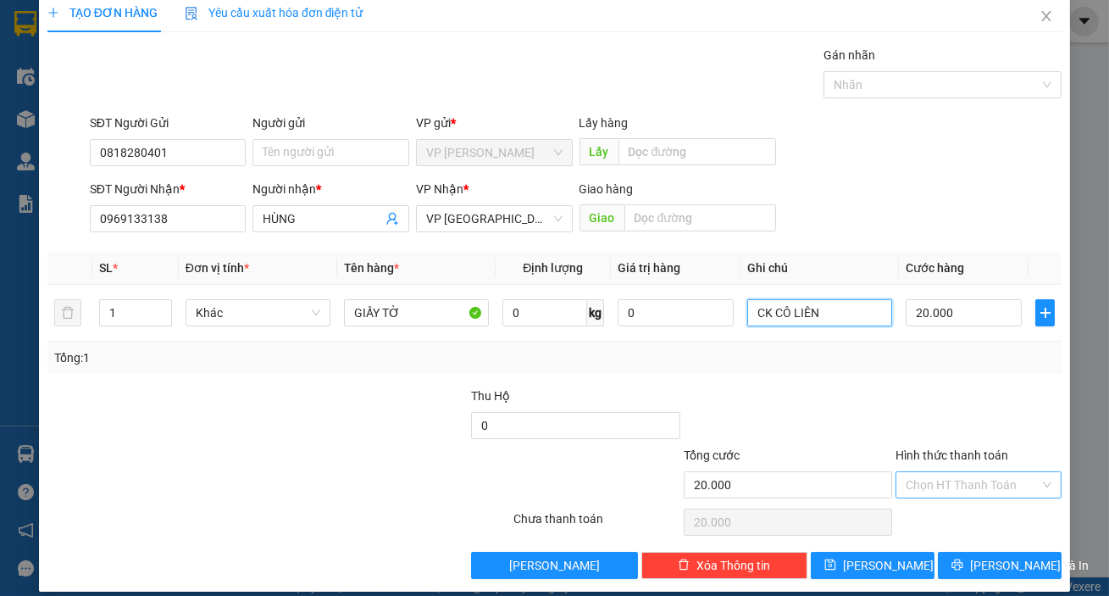
scroll to position [31, 0]
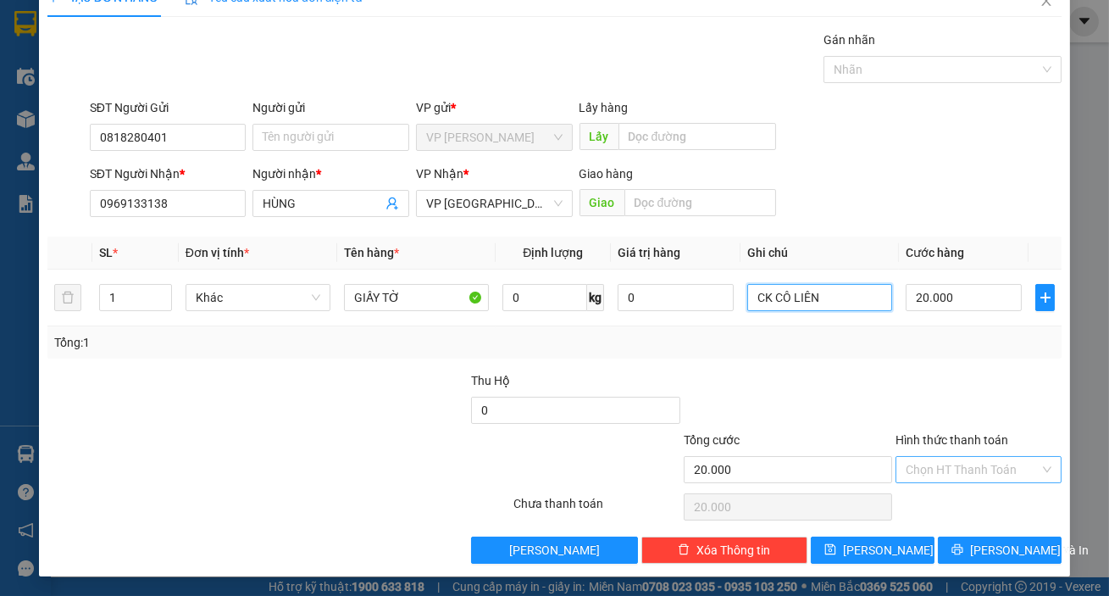
type input "CK CÔ LIÊN"
click at [984, 468] on input "Hình thức thanh toán" at bounding box center [973, 469] width 134 height 25
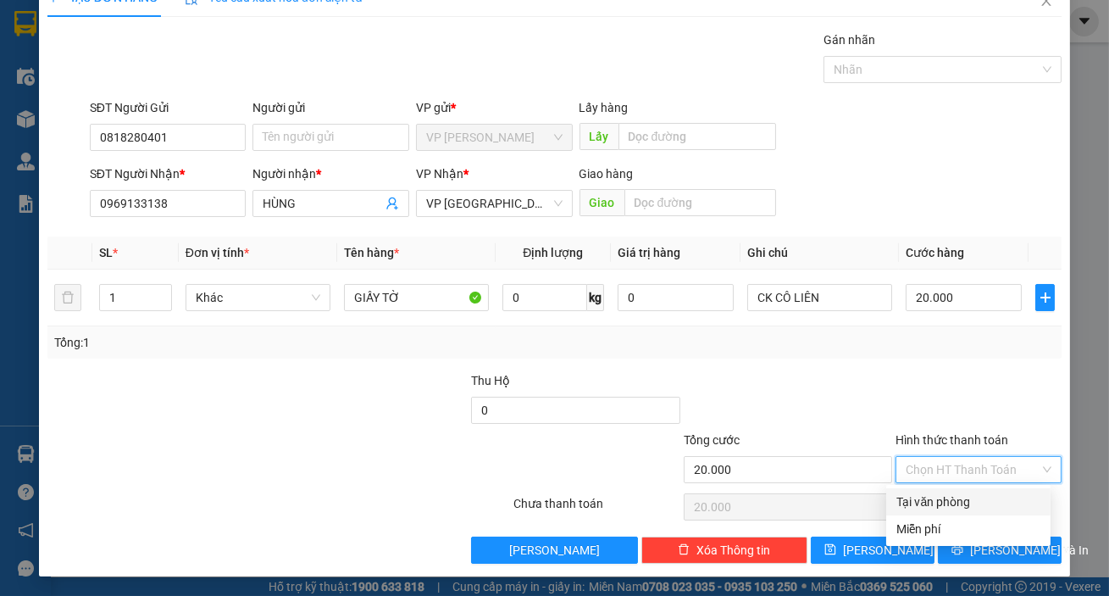
click at [969, 495] on div "Tại văn phòng" at bounding box center [969, 501] width 144 height 19
type input "0"
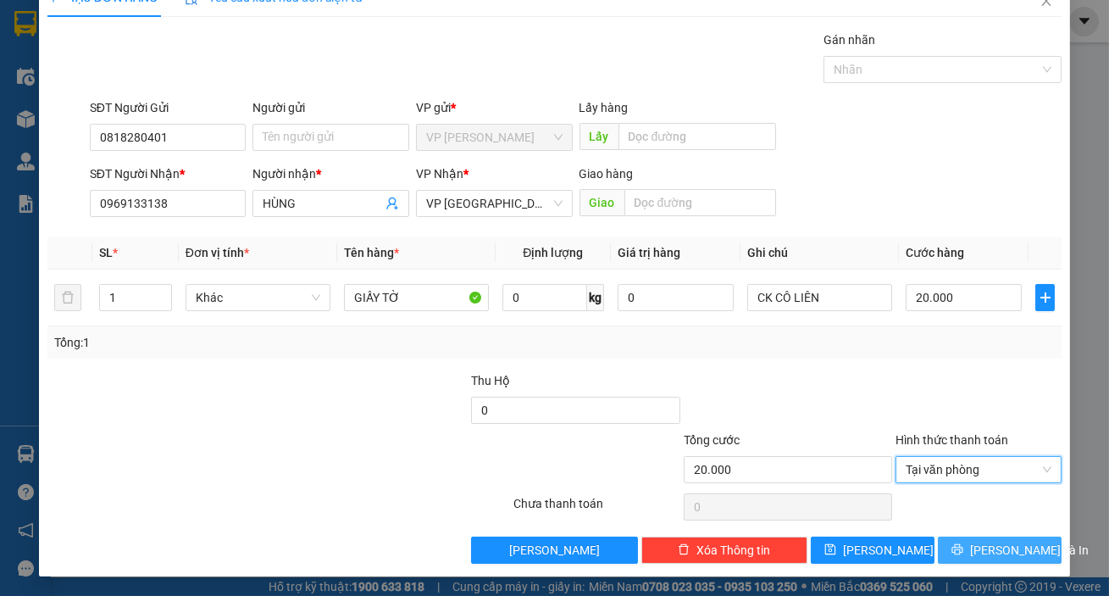
click at [970, 542] on button "[PERSON_NAME] và In" at bounding box center [1000, 549] width 124 height 27
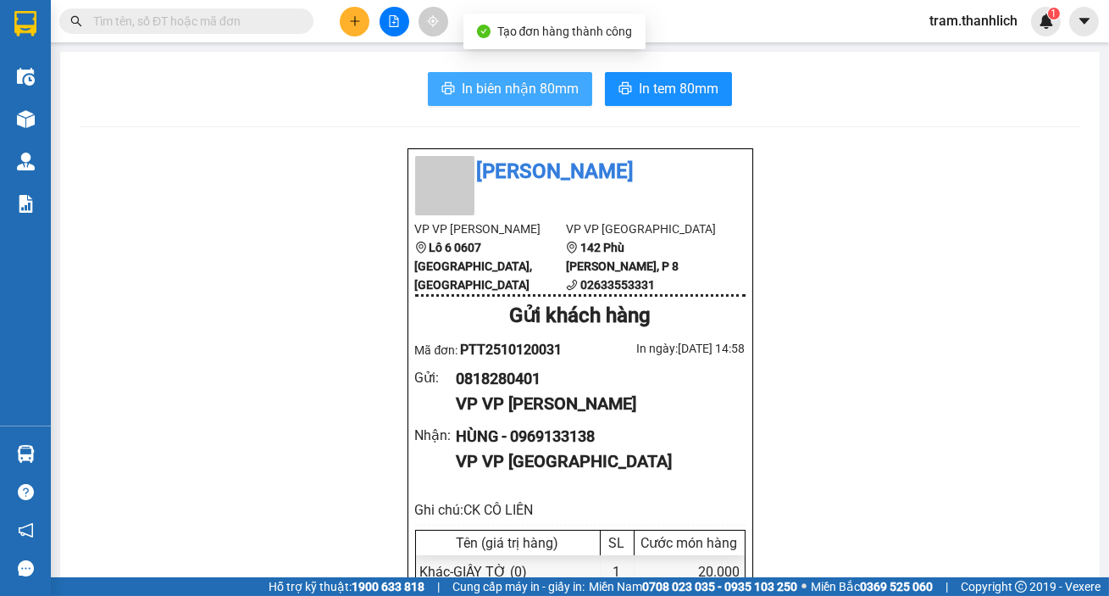
click at [516, 82] on span "In biên nhận 80mm" at bounding box center [520, 88] width 117 height 21
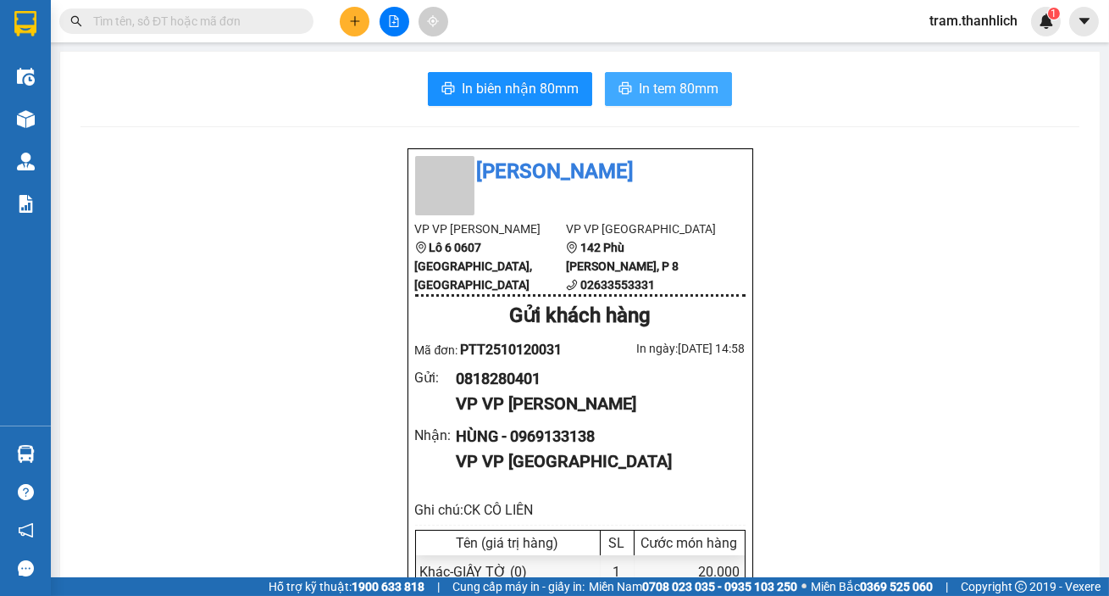
click at [668, 86] on span "In tem 80mm" at bounding box center [679, 88] width 80 height 21
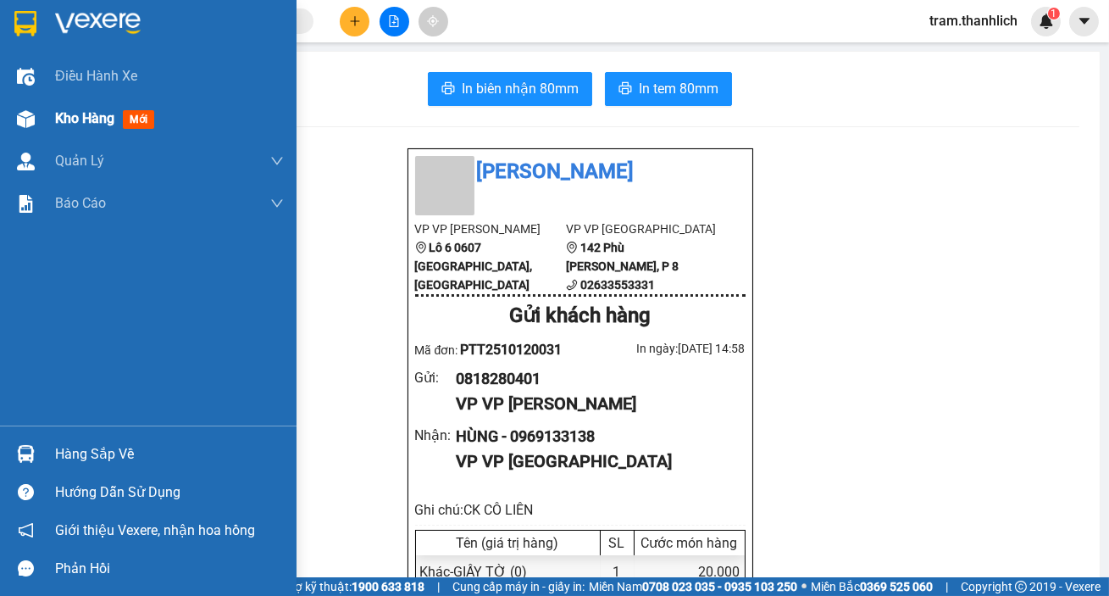
click at [35, 111] on div at bounding box center [26, 119] width 30 height 30
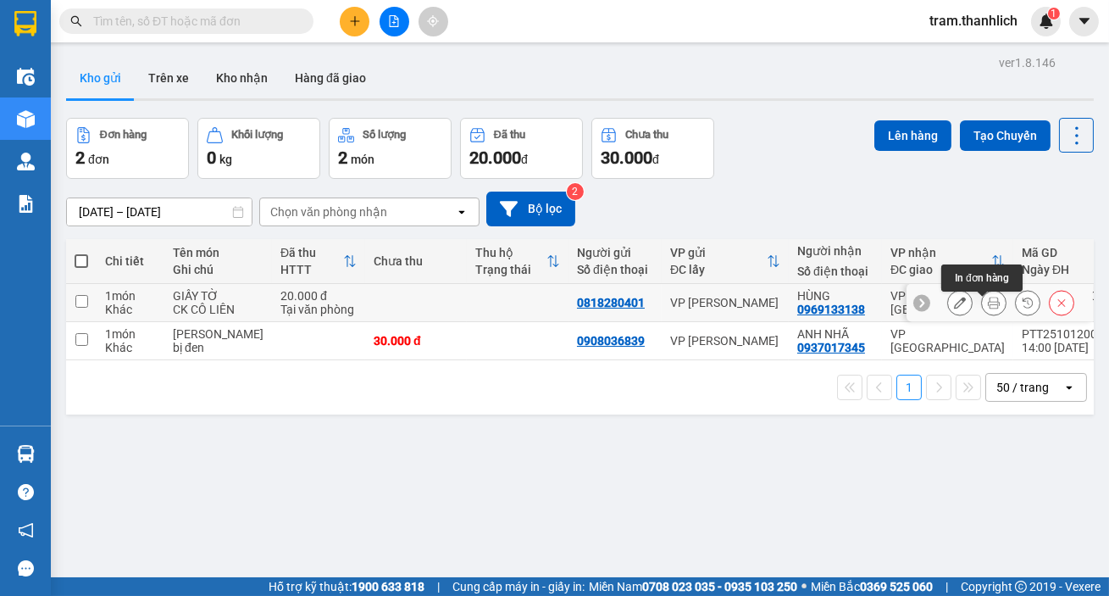
click at [991, 306] on button at bounding box center [994, 303] width 24 height 30
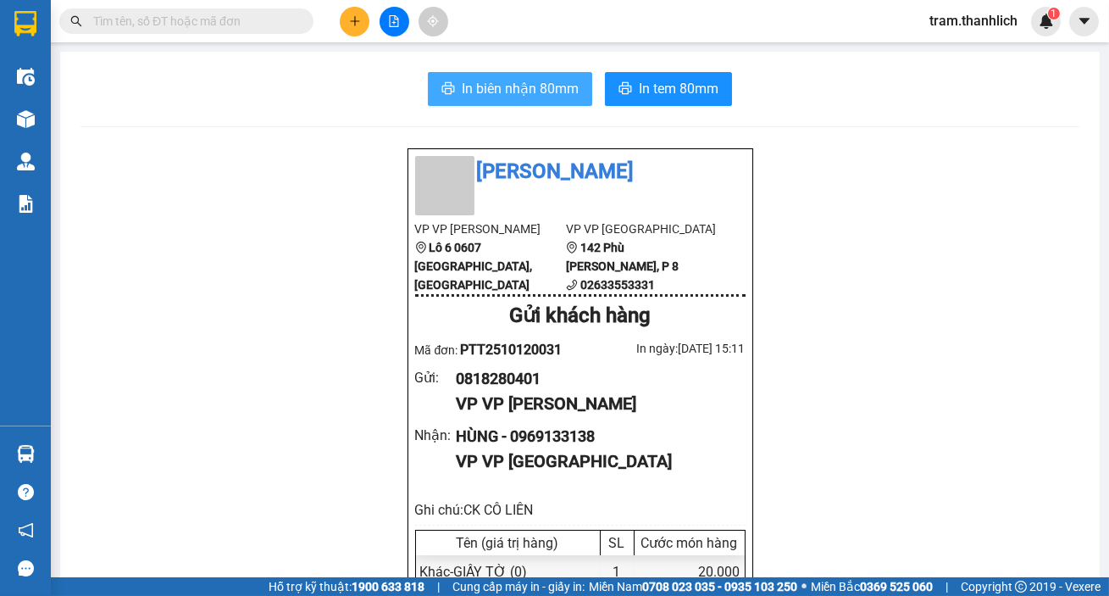
click at [521, 72] on button "In biên nhận 80mm" at bounding box center [510, 89] width 164 height 34
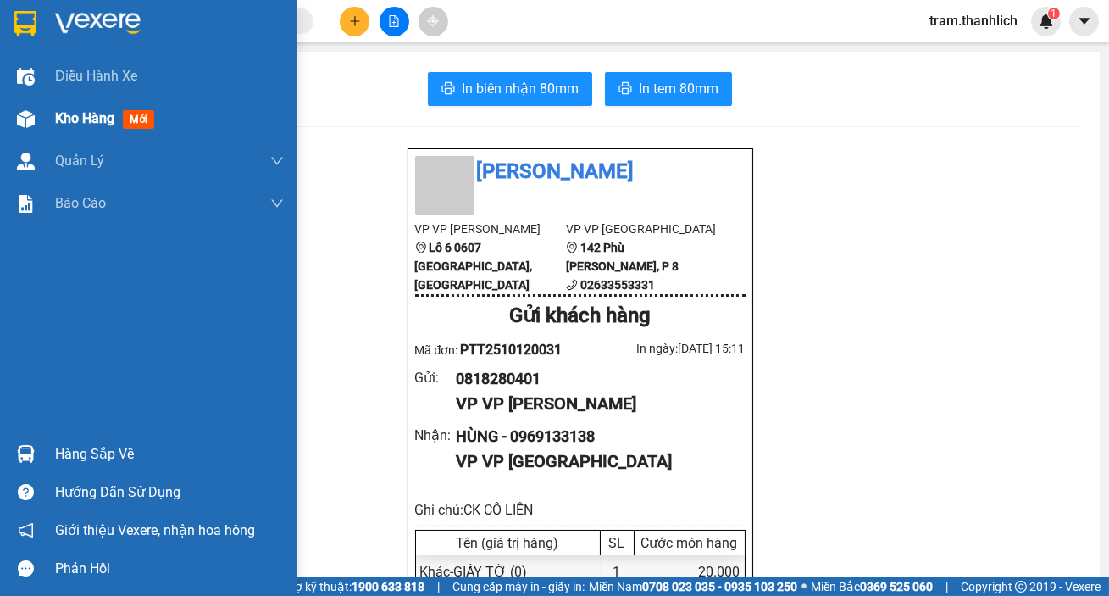
click at [31, 110] on img at bounding box center [26, 119] width 18 height 18
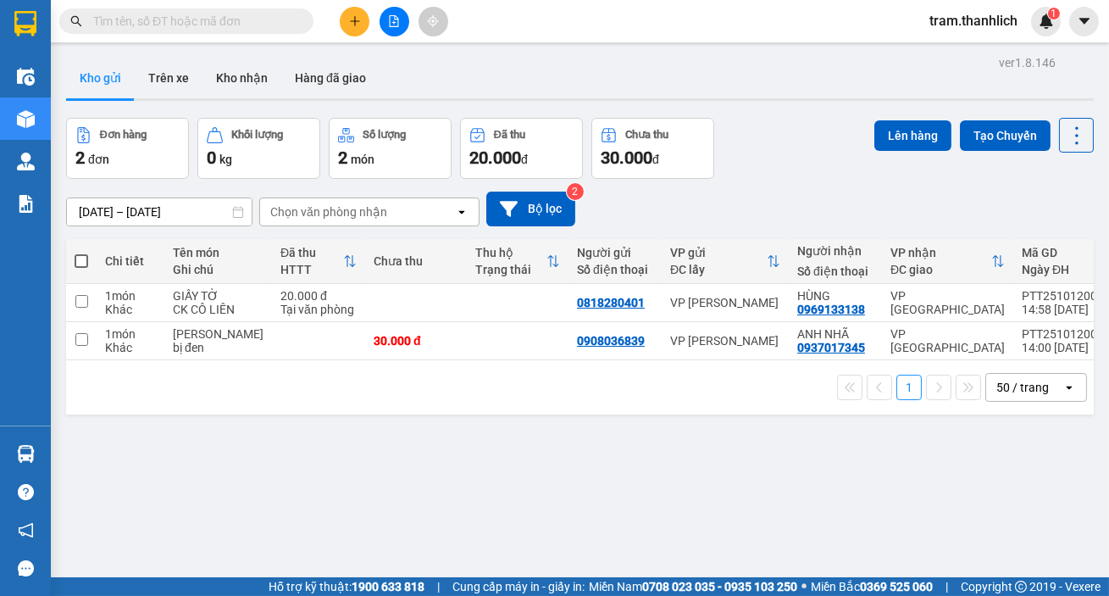
click at [353, 22] on icon "plus" at bounding box center [355, 21] width 12 height 12
